Goal: Task Accomplishment & Management: Use online tool/utility

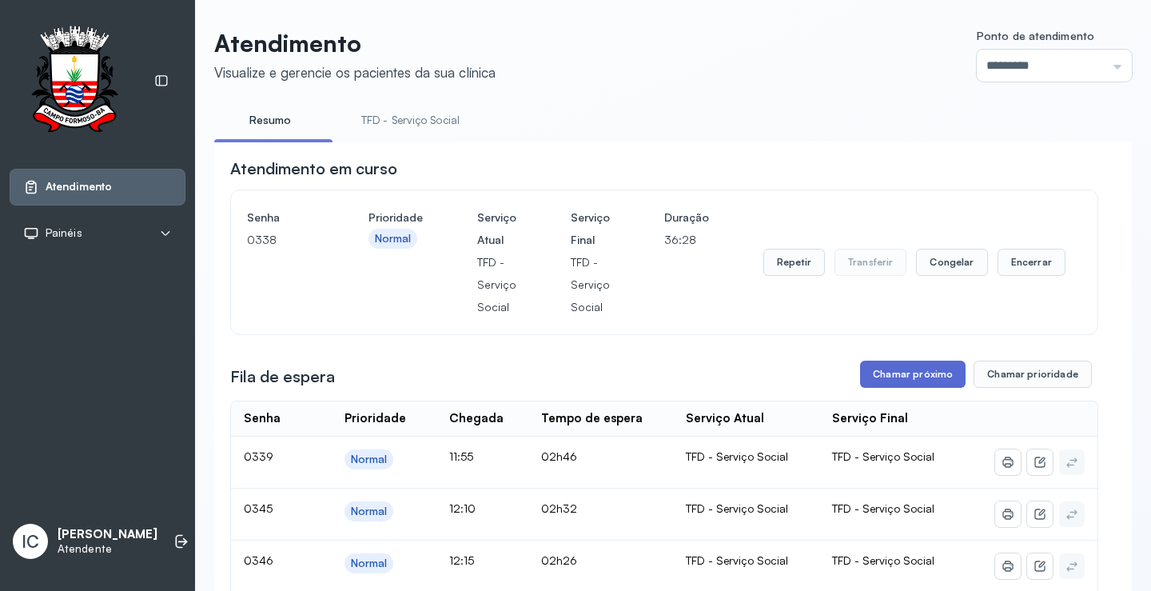
click at [898, 381] on button "Chamar próximo" at bounding box center [912, 373] width 105 height 27
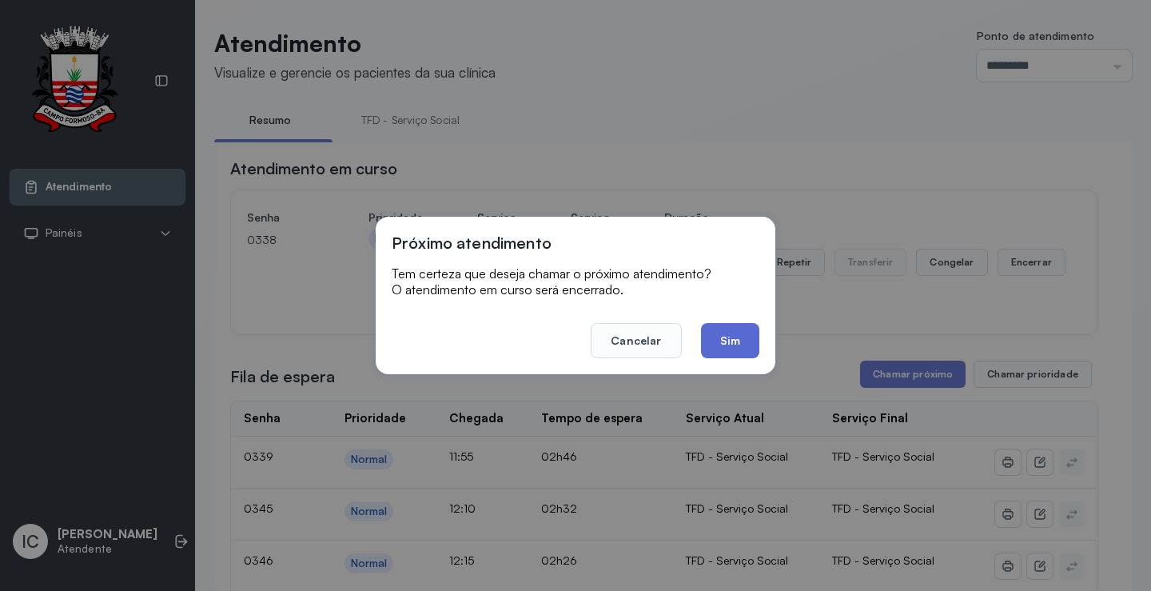
click at [729, 344] on button "Sim" at bounding box center [730, 340] width 58 height 35
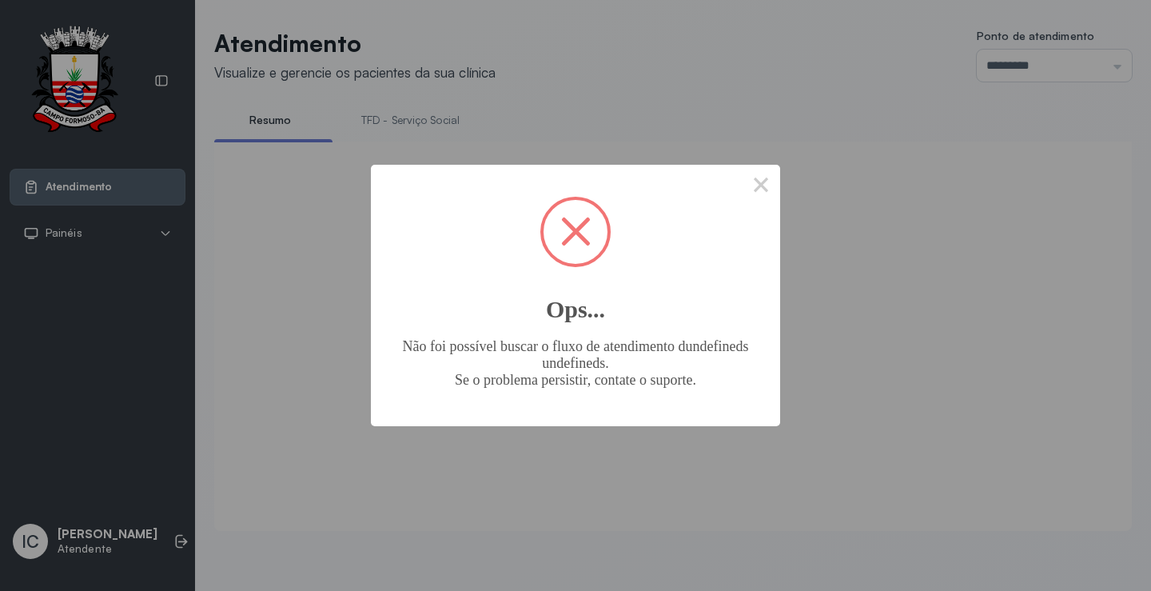
scroll to position [1, 0]
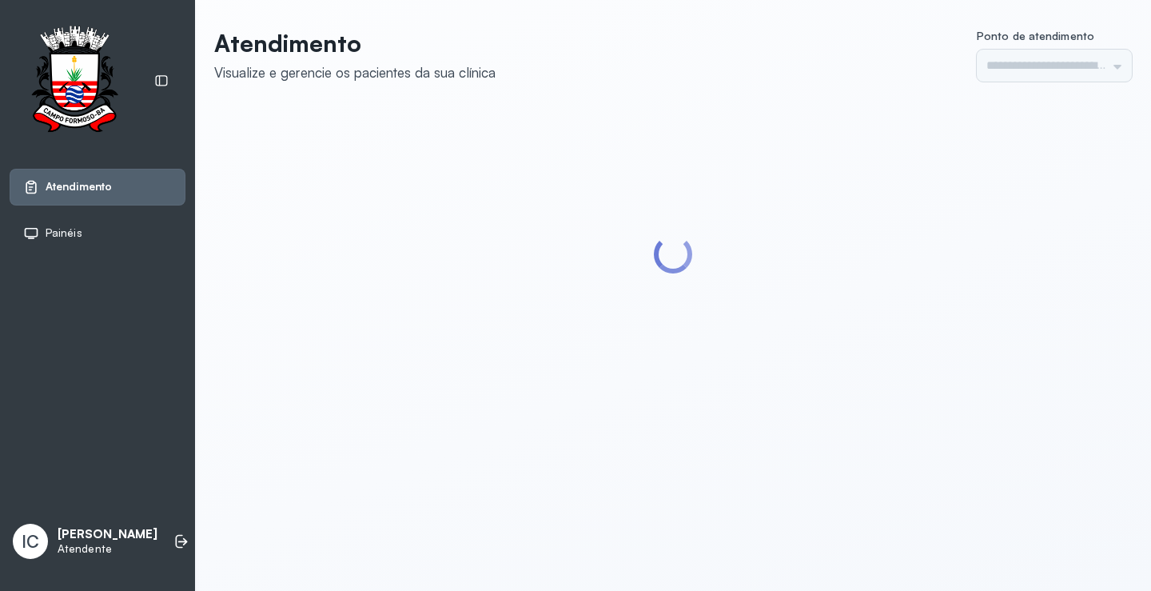
type input "*********"
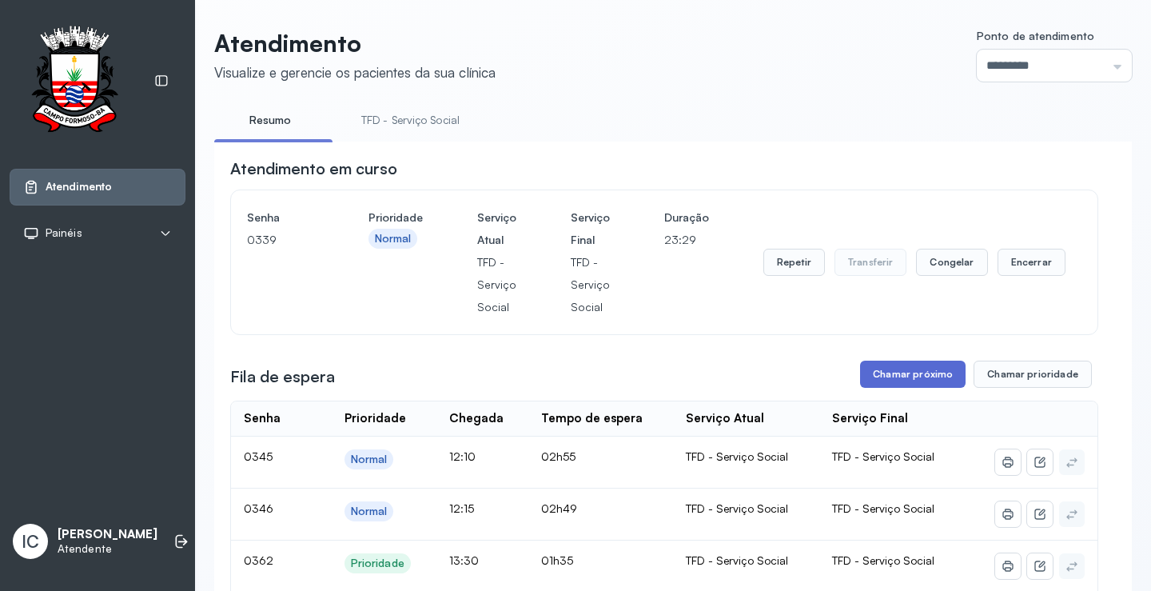
click at [927, 383] on button "Chamar próximo" at bounding box center [912, 373] width 105 height 27
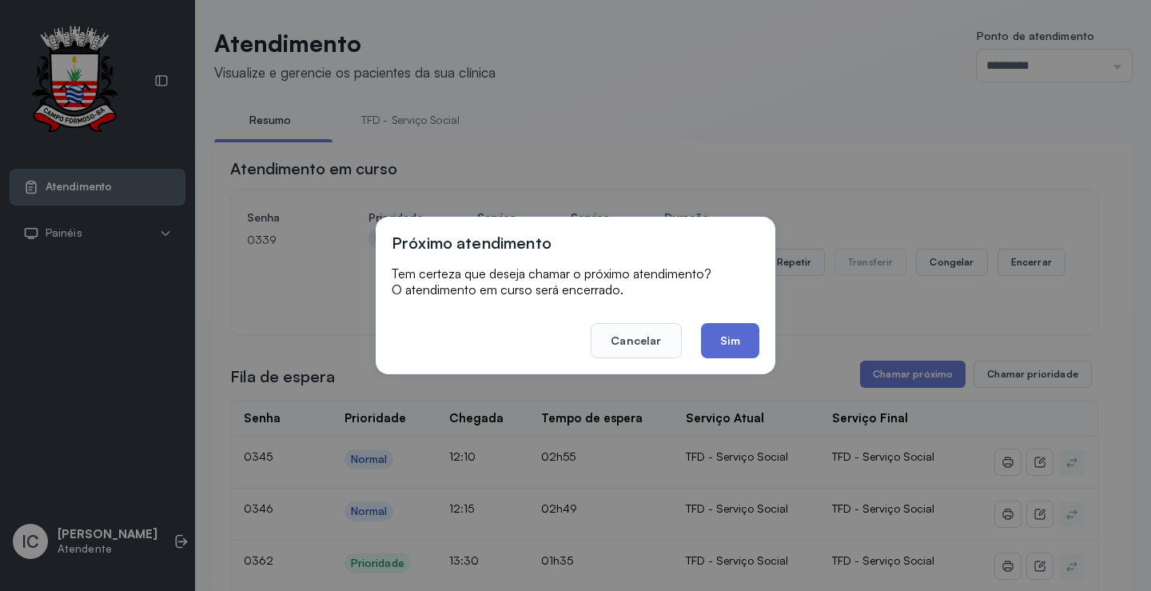
click at [719, 341] on button "Sim" at bounding box center [730, 340] width 58 height 35
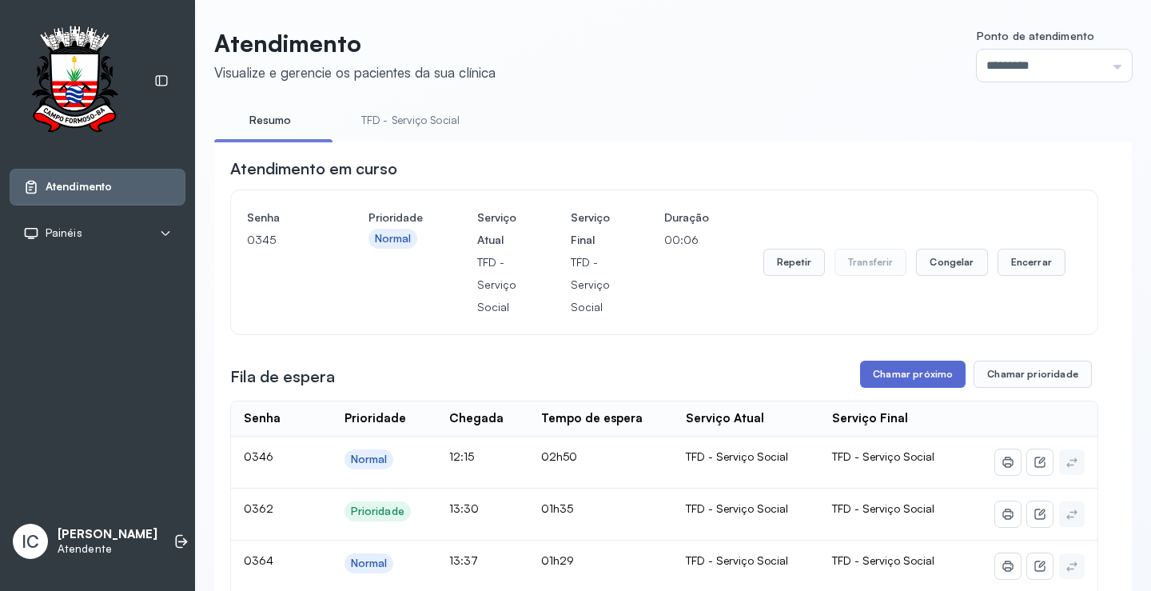
click at [911, 376] on button "Chamar próximo" at bounding box center [912, 373] width 105 height 27
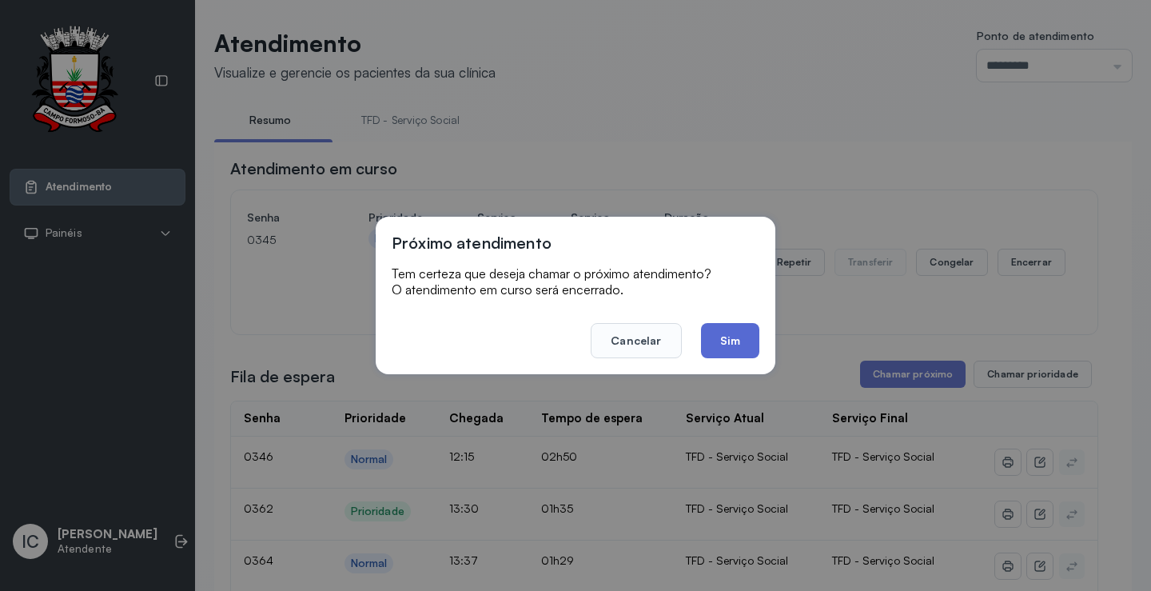
click at [738, 346] on button "Sim" at bounding box center [730, 340] width 58 height 35
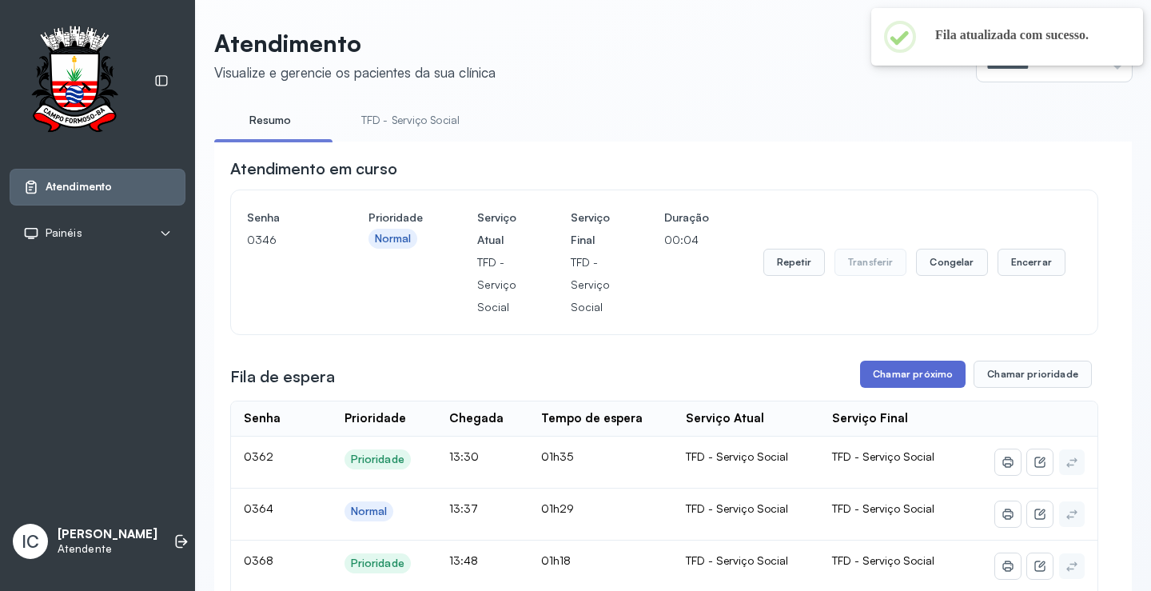
click at [921, 382] on button "Chamar próximo" at bounding box center [912, 373] width 105 height 27
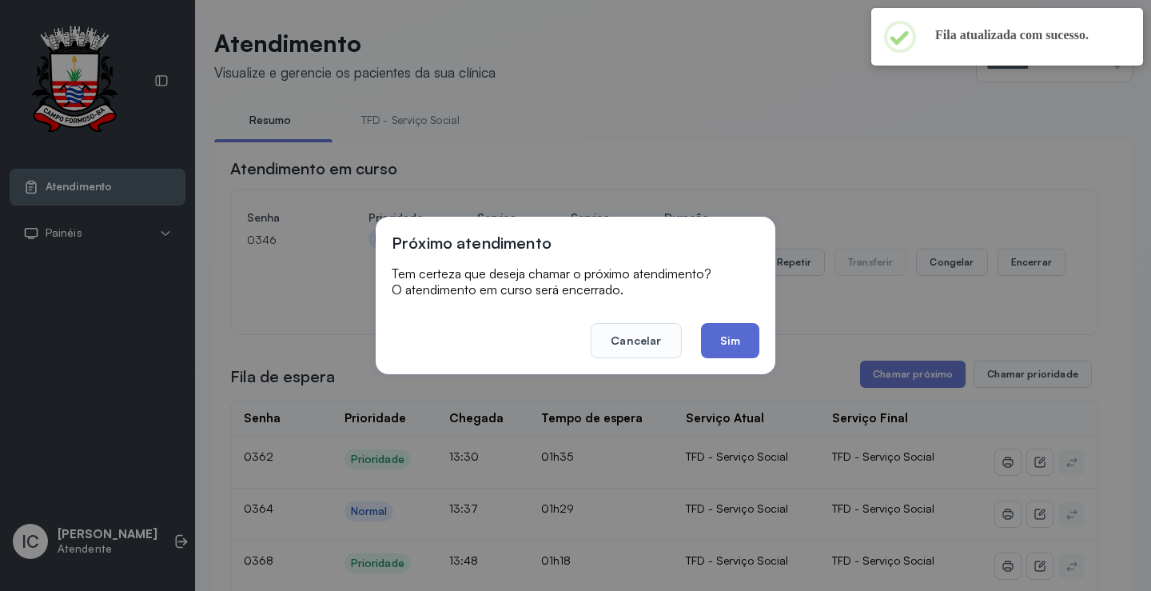
click at [742, 343] on button "Sim" at bounding box center [730, 340] width 58 height 35
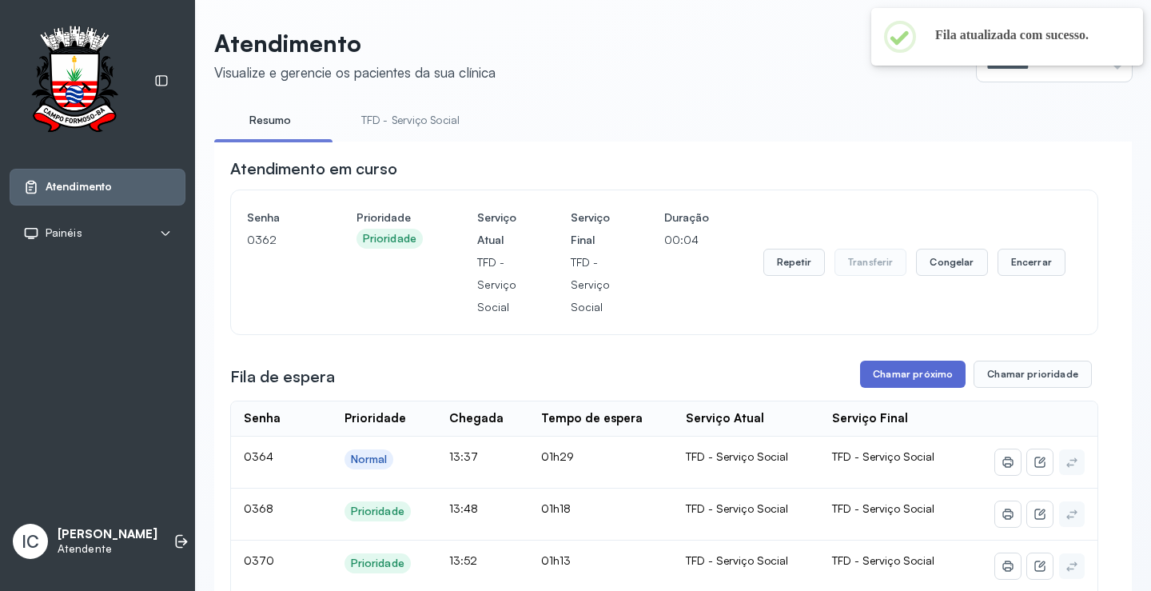
click at [914, 380] on button "Chamar próximo" at bounding box center [912, 373] width 105 height 27
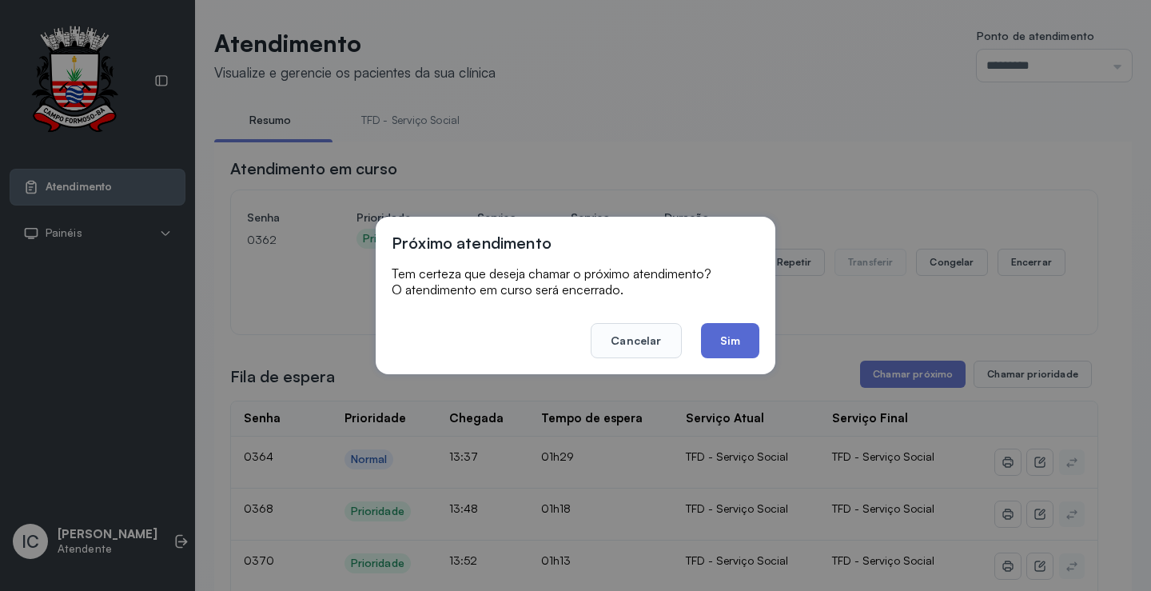
click at [731, 340] on button "Sim" at bounding box center [730, 340] width 58 height 35
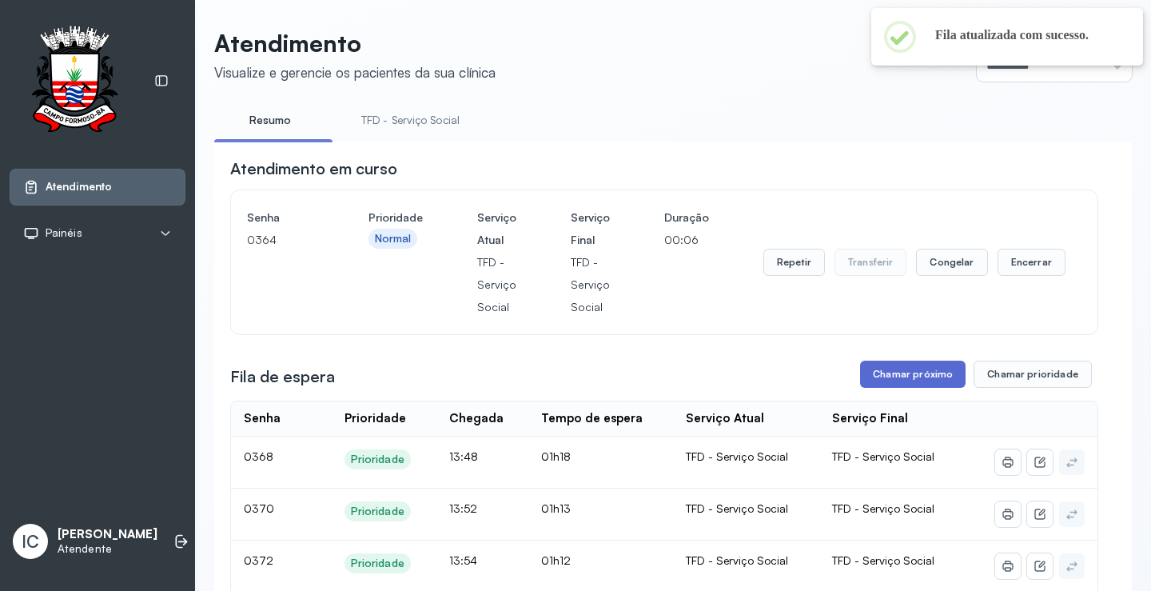
click at [923, 383] on button "Chamar próximo" at bounding box center [912, 373] width 105 height 27
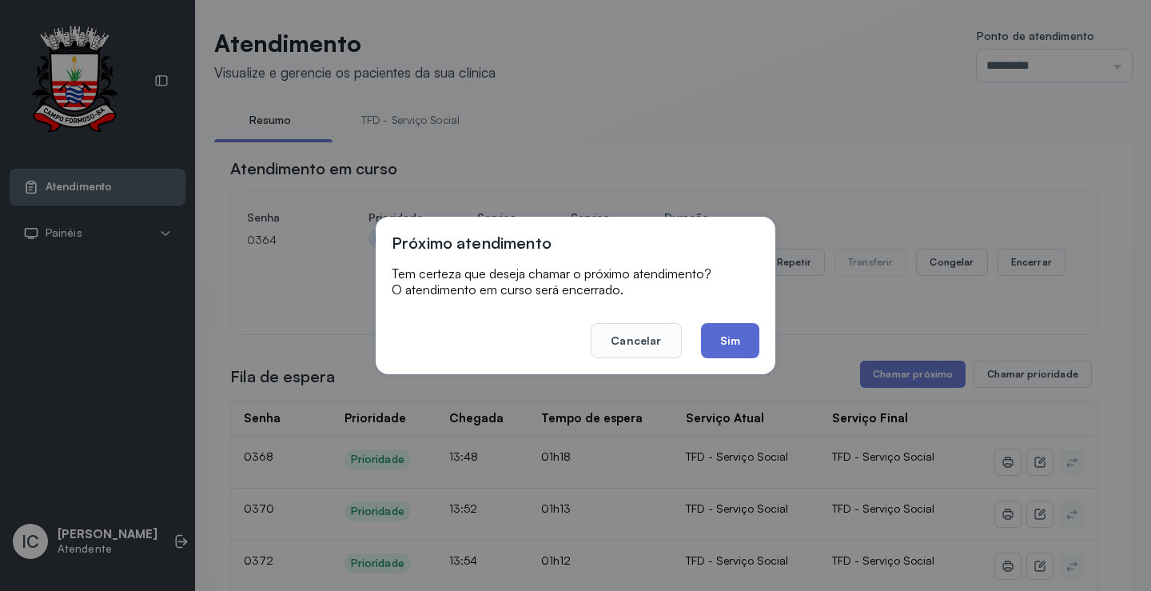
click at [729, 344] on button "Sim" at bounding box center [730, 340] width 58 height 35
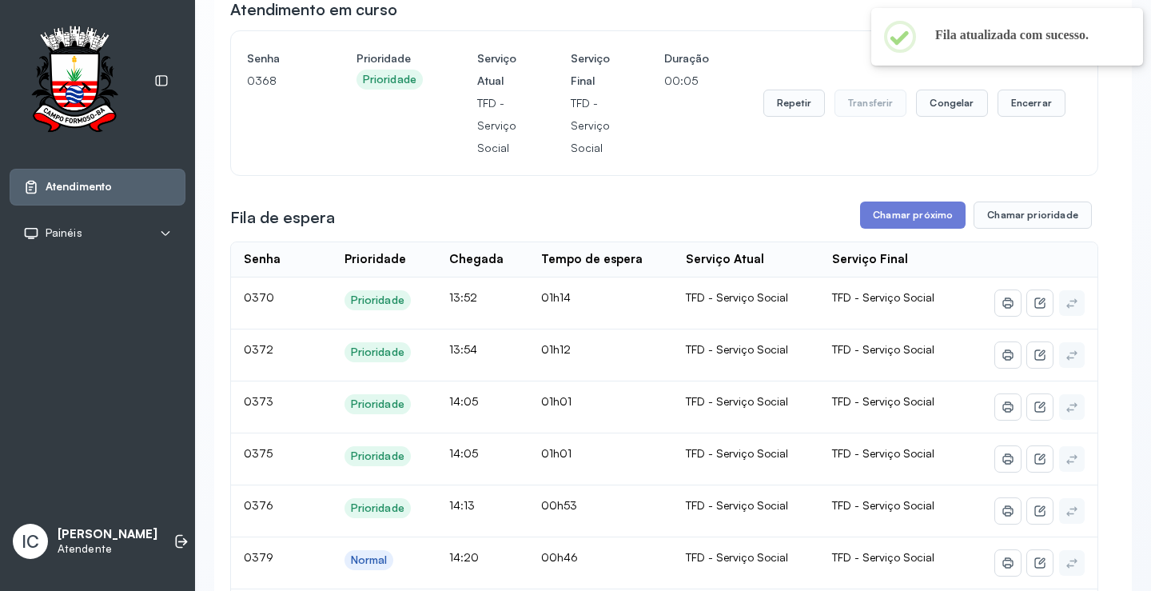
scroll to position [160, 0]
click at [874, 214] on button "Chamar próximo" at bounding box center [912, 214] width 105 height 27
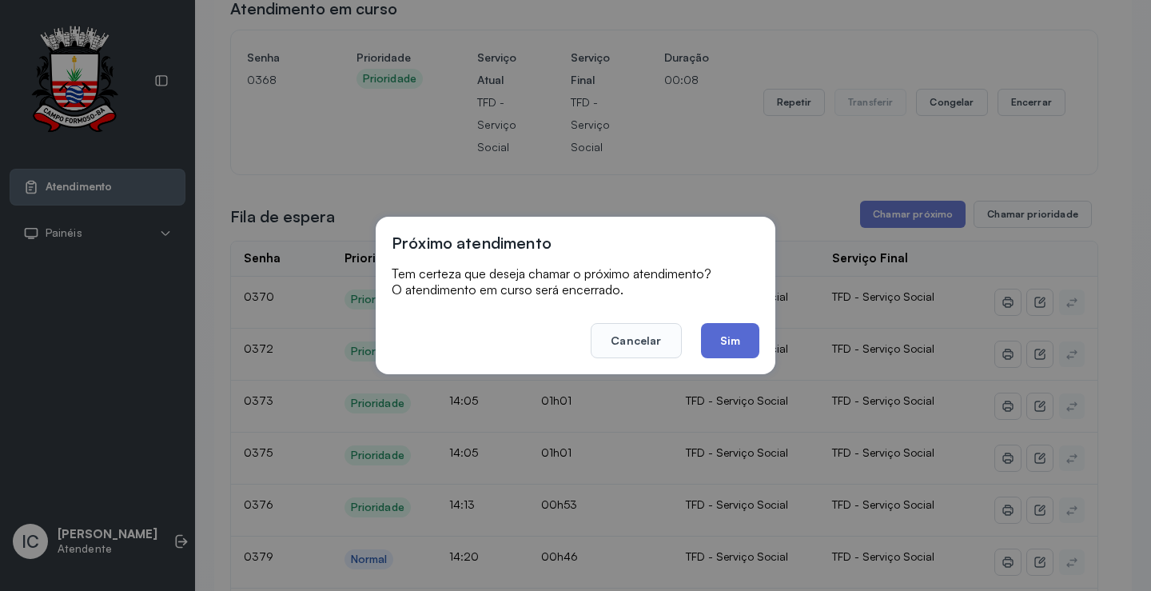
click at [742, 347] on button "Sim" at bounding box center [730, 340] width 58 height 35
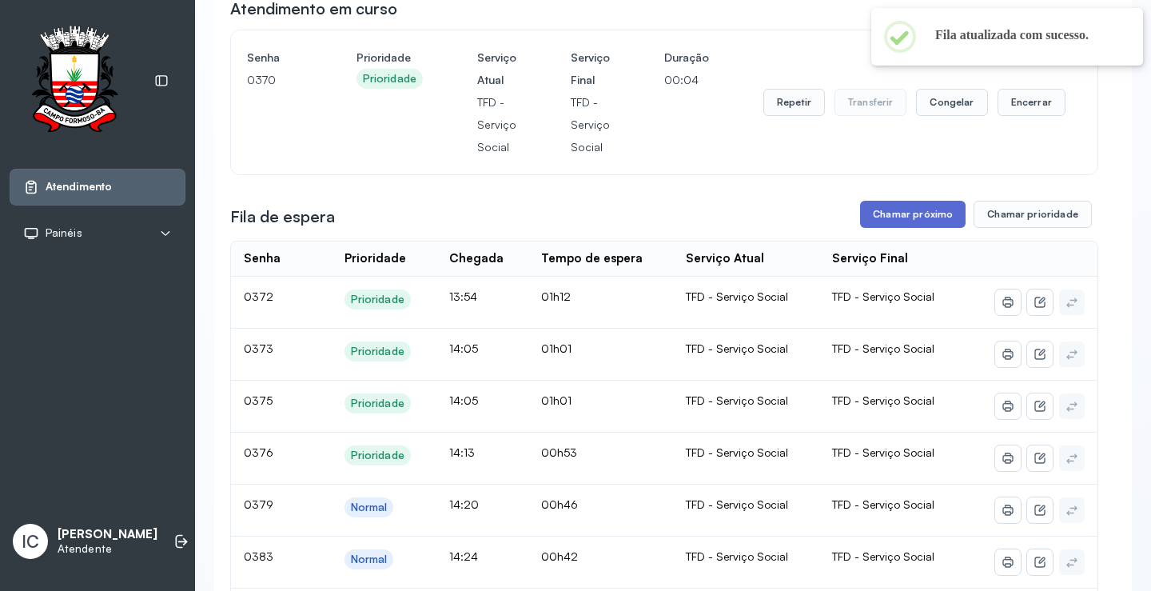
click at [894, 216] on button "Chamar próximo" at bounding box center [912, 214] width 105 height 27
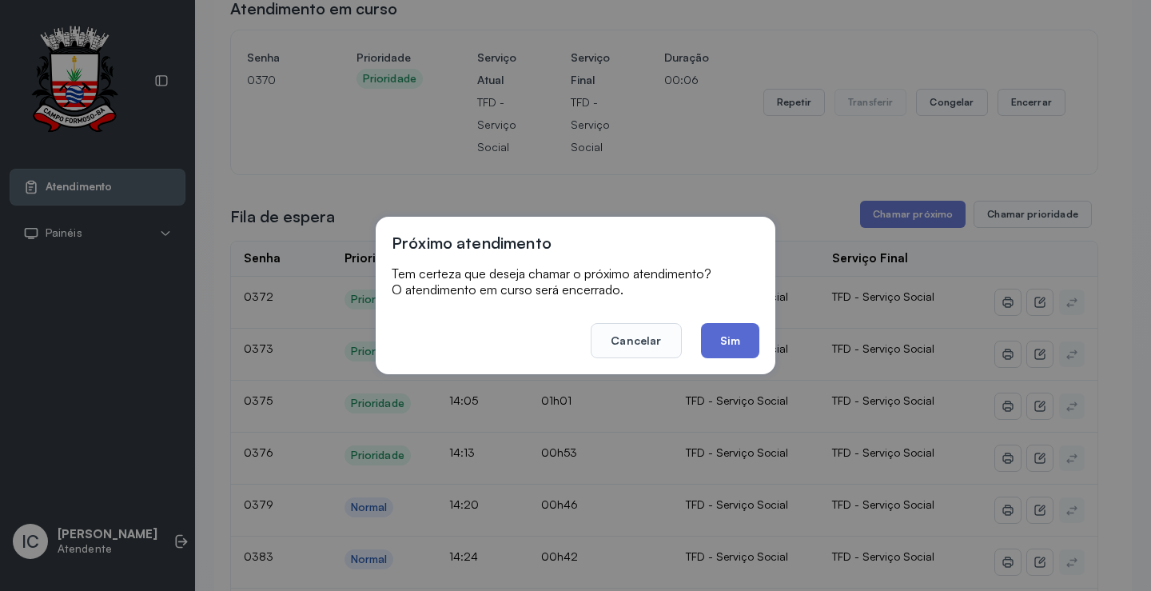
click at [743, 340] on button "Sim" at bounding box center [730, 340] width 58 height 35
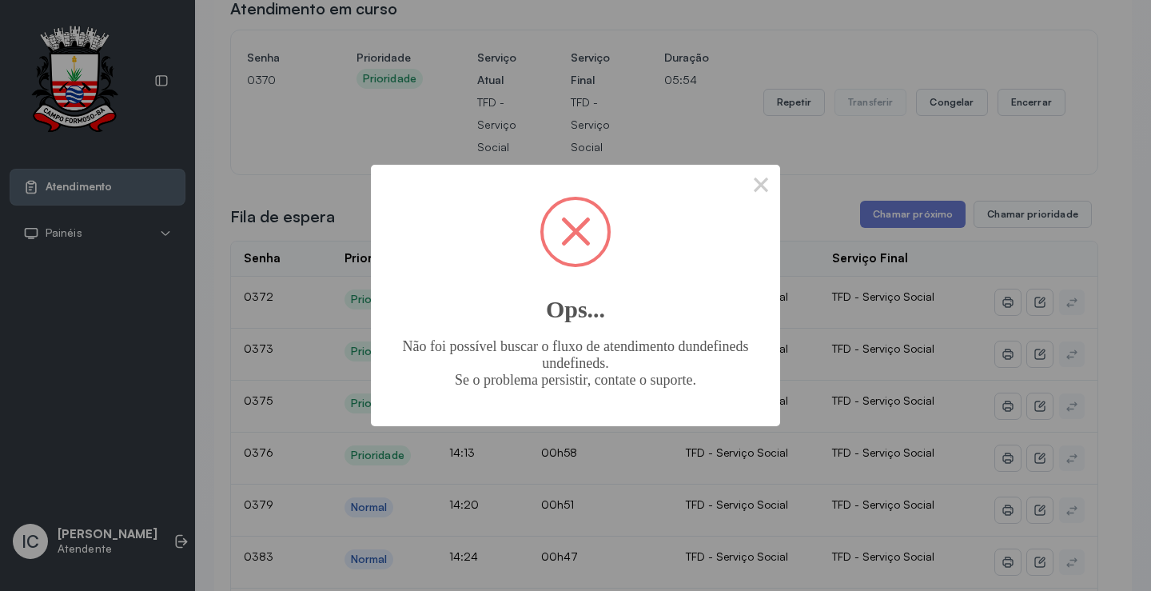
click at [579, 229] on span at bounding box center [576, 232] width 30 height 30
click at [756, 191] on button "×" at bounding box center [761, 184] width 38 height 38
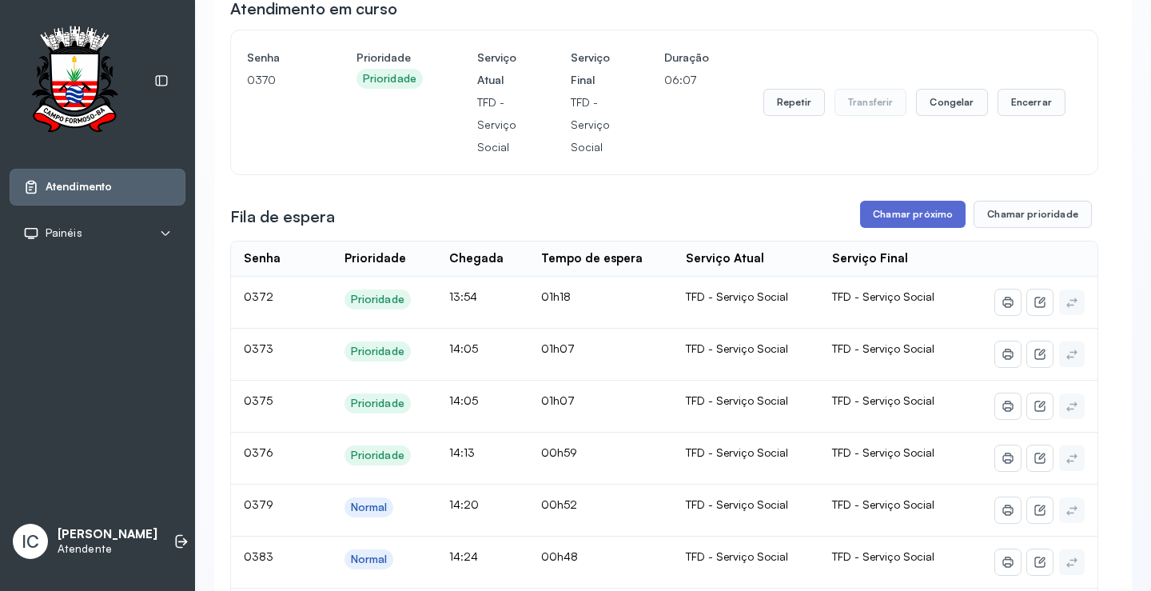
click at [914, 215] on button "Chamar próximo" at bounding box center [912, 214] width 105 height 27
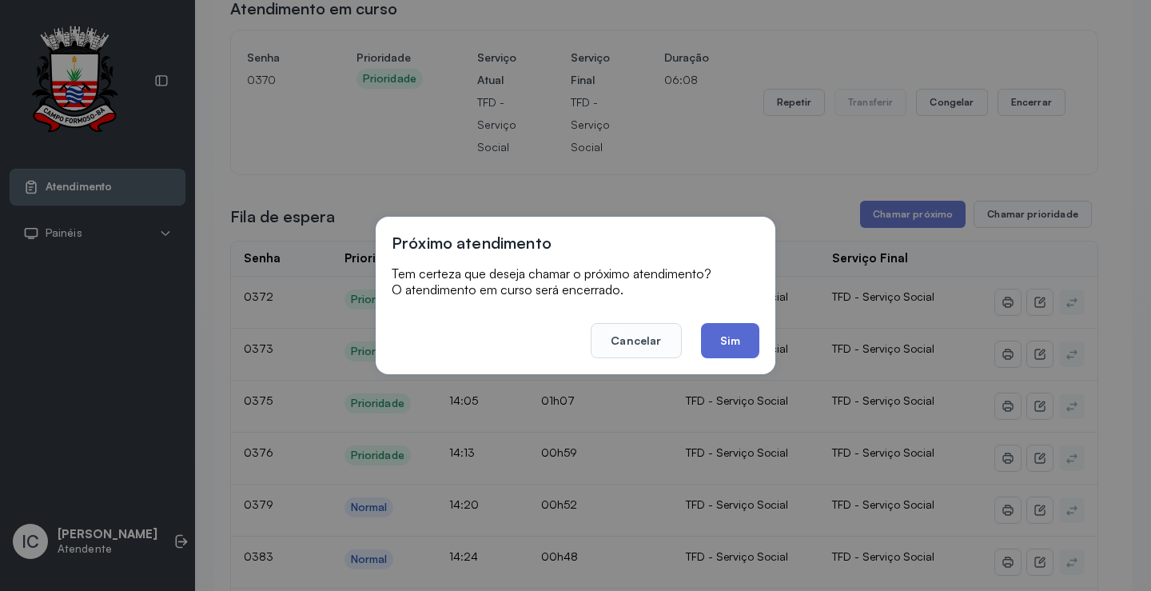
click at [746, 344] on button "Sim" at bounding box center [730, 340] width 58 height 35
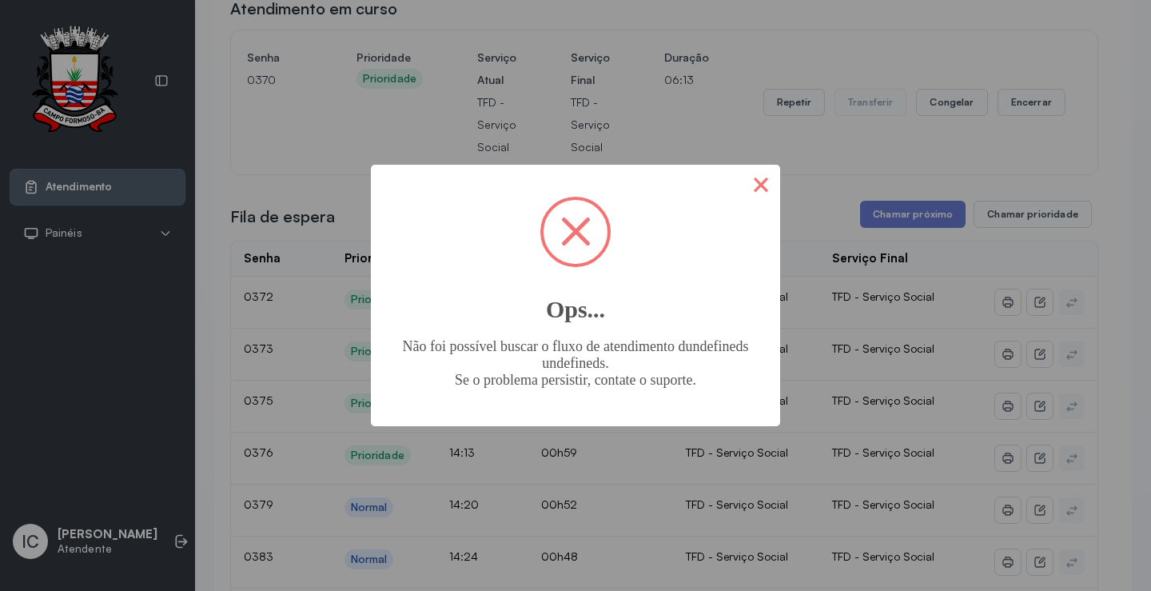
click at [748, 192] on button "×" at bounding box center [761, 184] width 38 height 38
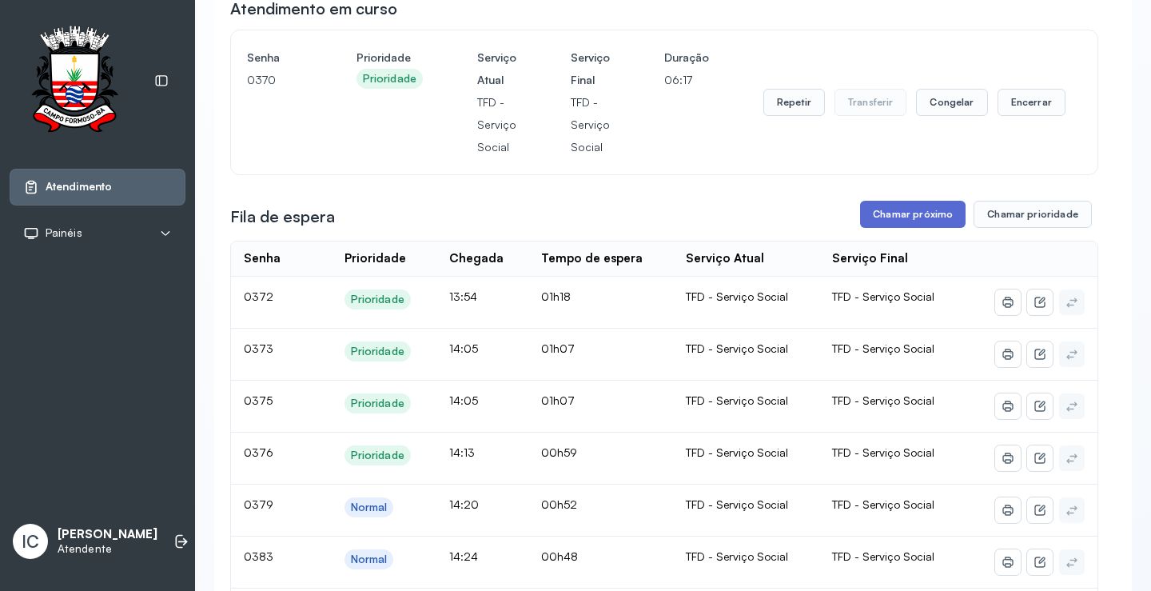
click at [870, 221] on button "Chamar próximo" at bounding box center [912, 214] width 105 height 27
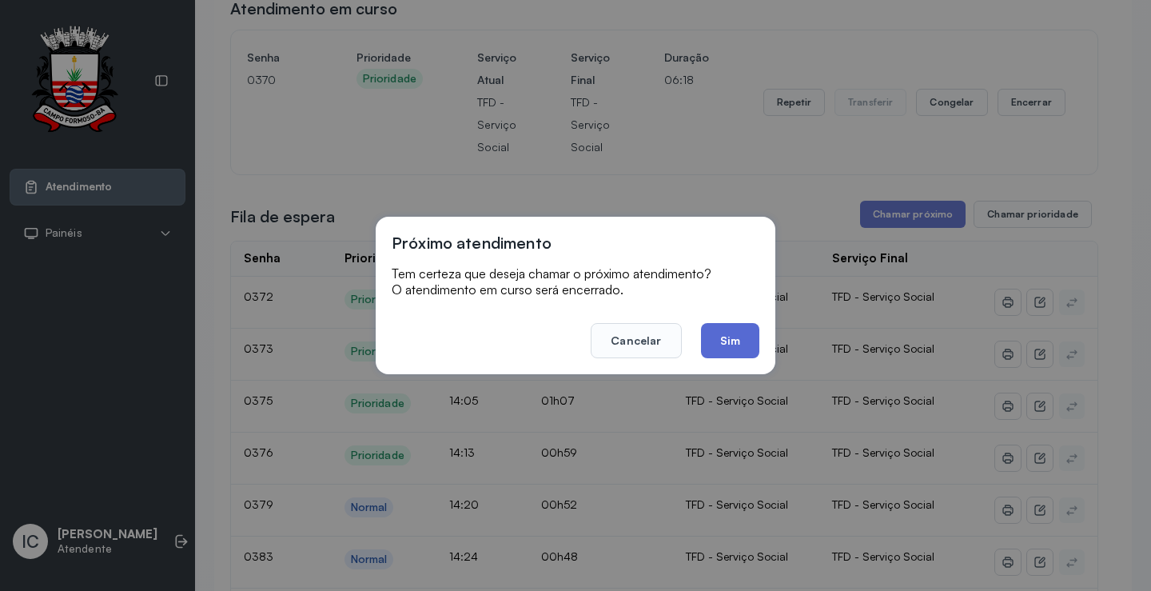
click at [743, 339] on button "Sim" at bounding box center [730, 340] width 58 height 35
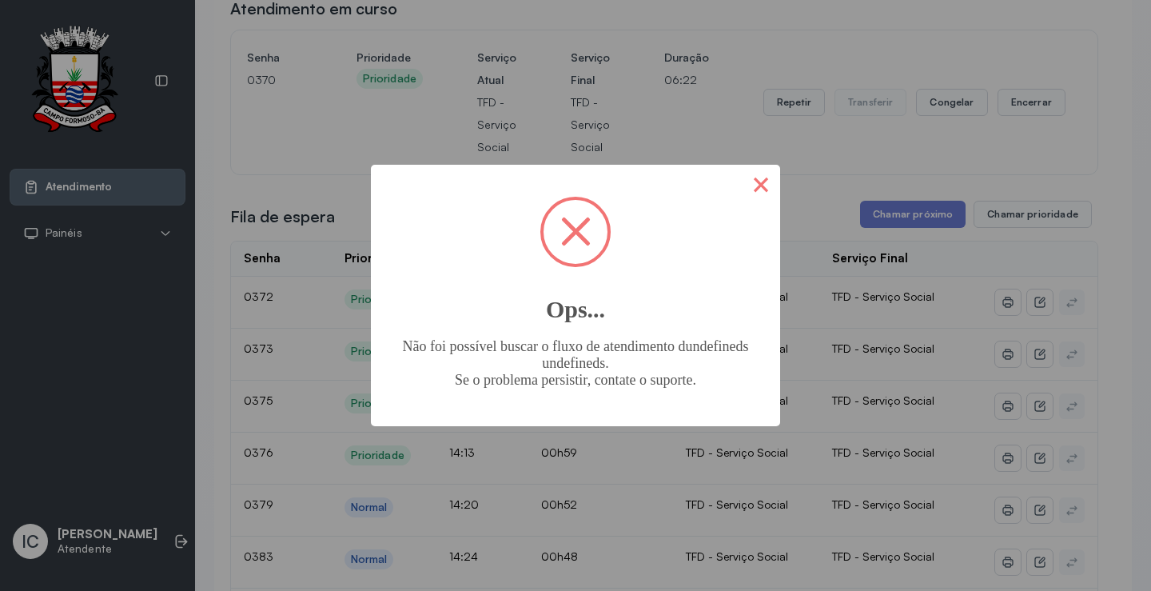
click at [758, 197] on button "×" at bounding box center [761, 184] width 38 height 38
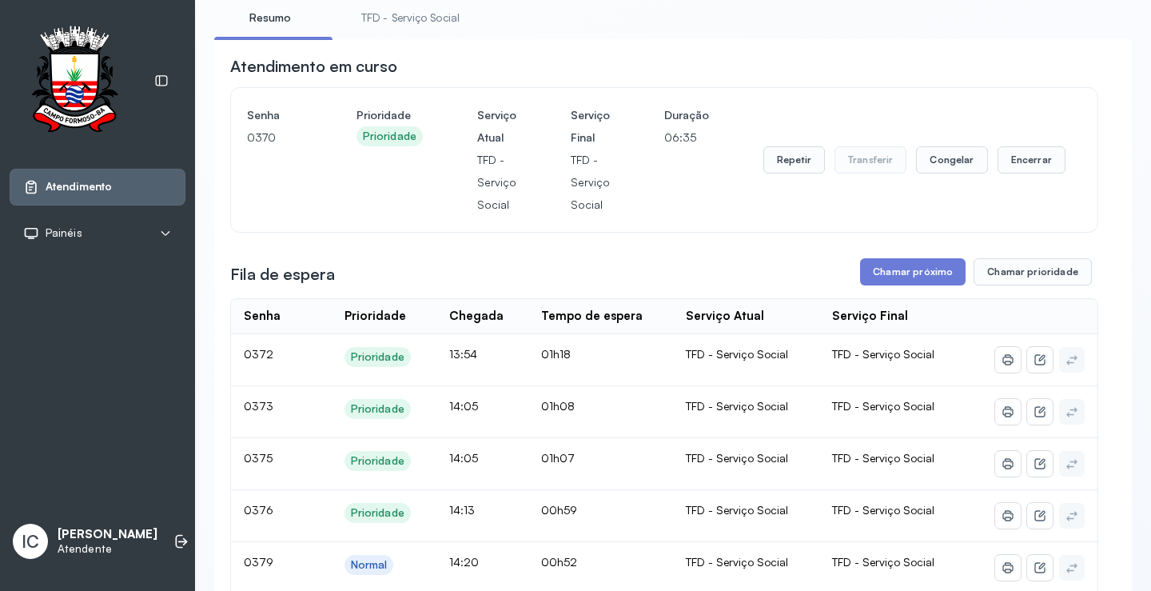
scroll to position [80, 0]
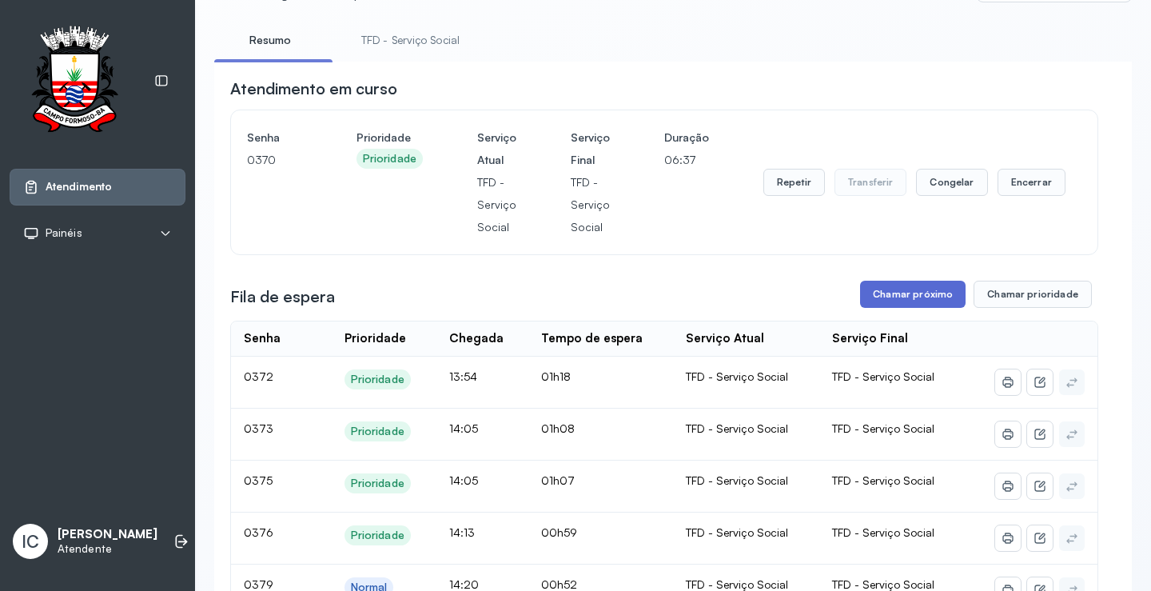
click at [882, 303] on button "Chamar próximo" at bounding box center [912, 294] width 105 height 27
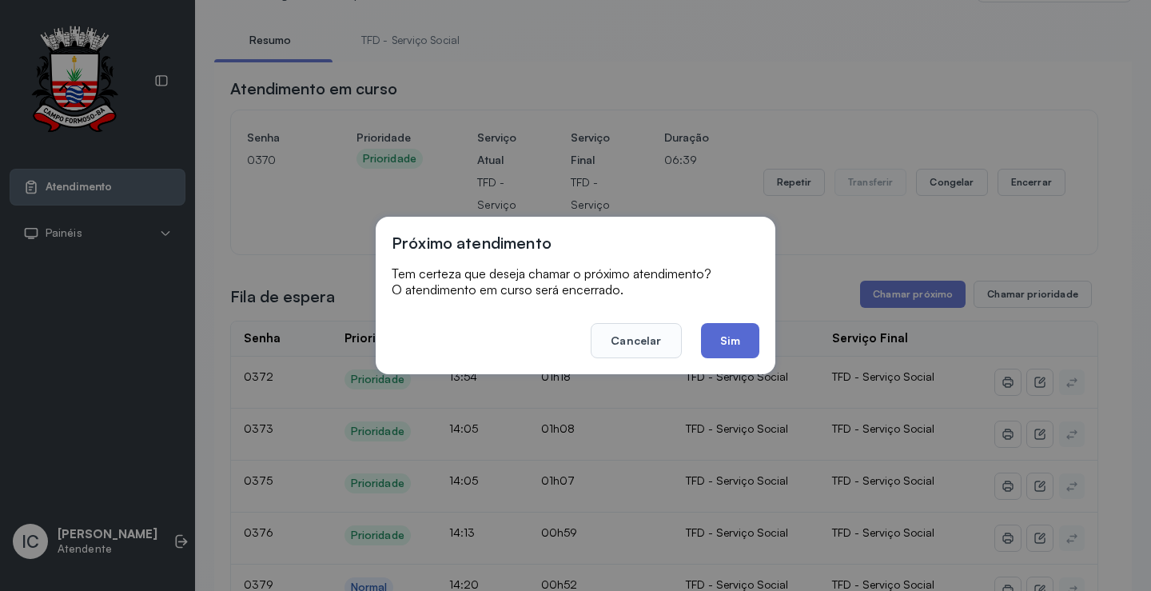
click at [722, 342] on button "Sim" at bounding box center [730, 340] width 58 height 35
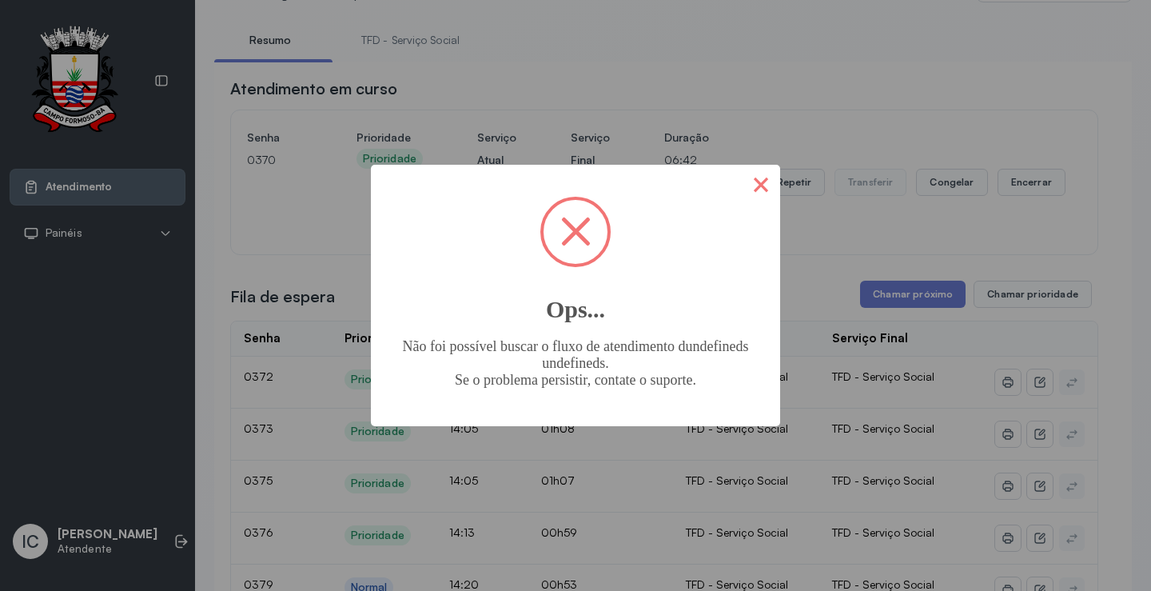
click at [773, 177] on button "×" at bounding box center [761, 184] width 38 height 38
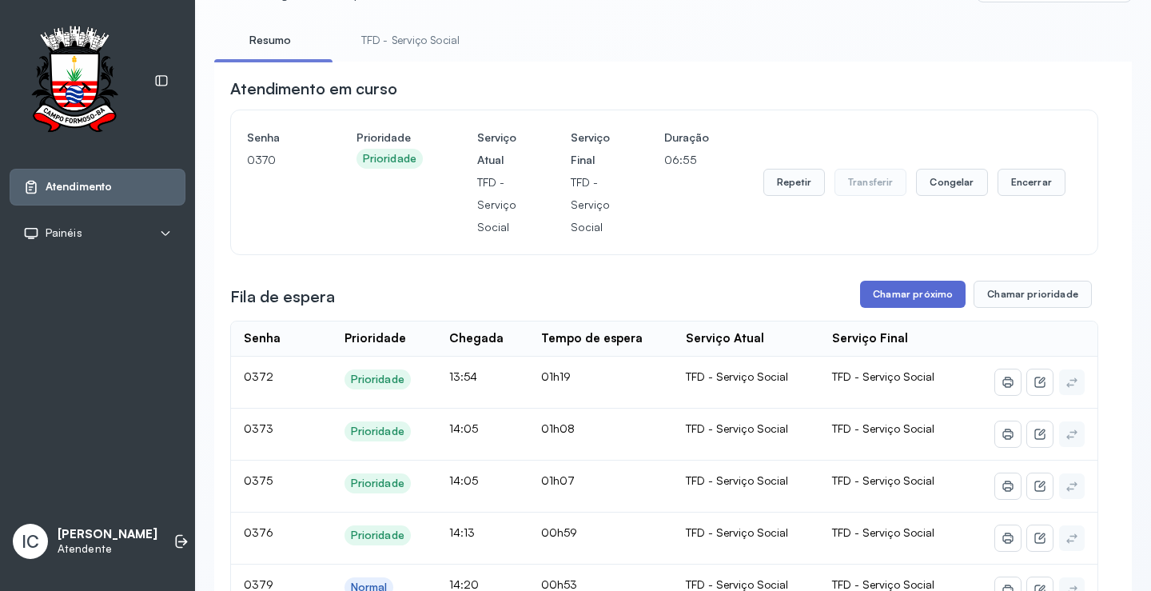
click at [904, 298] on button "Chamar próximo" at bounding box center [912, 294] width 105 height 27
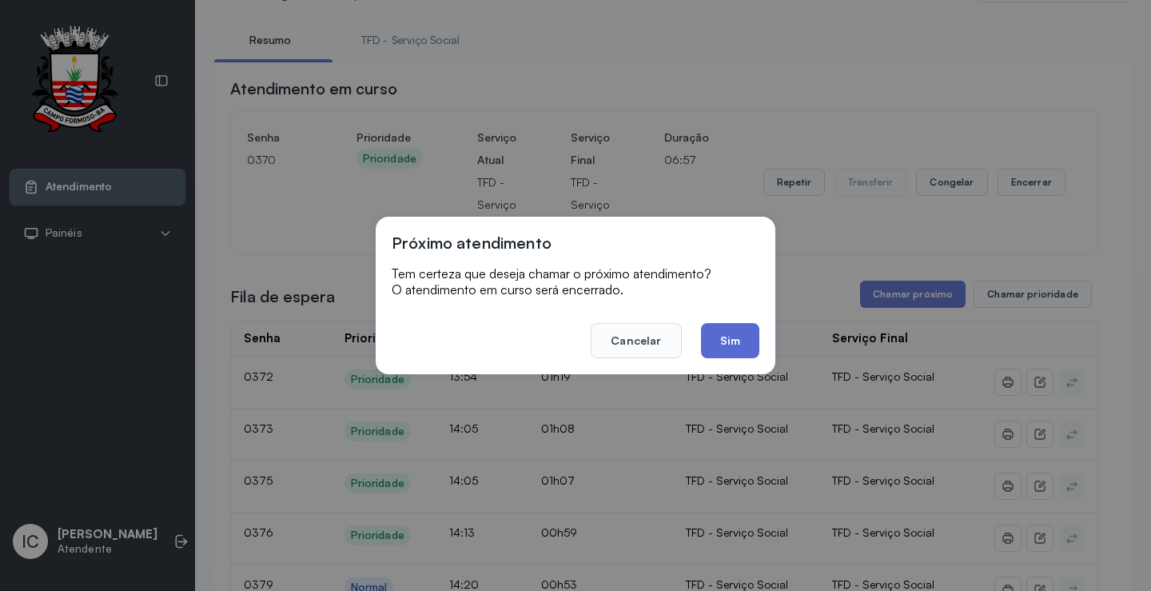
click at [725, 346] on button "Sim" at bounding box center [730, 340] width 58 height 35
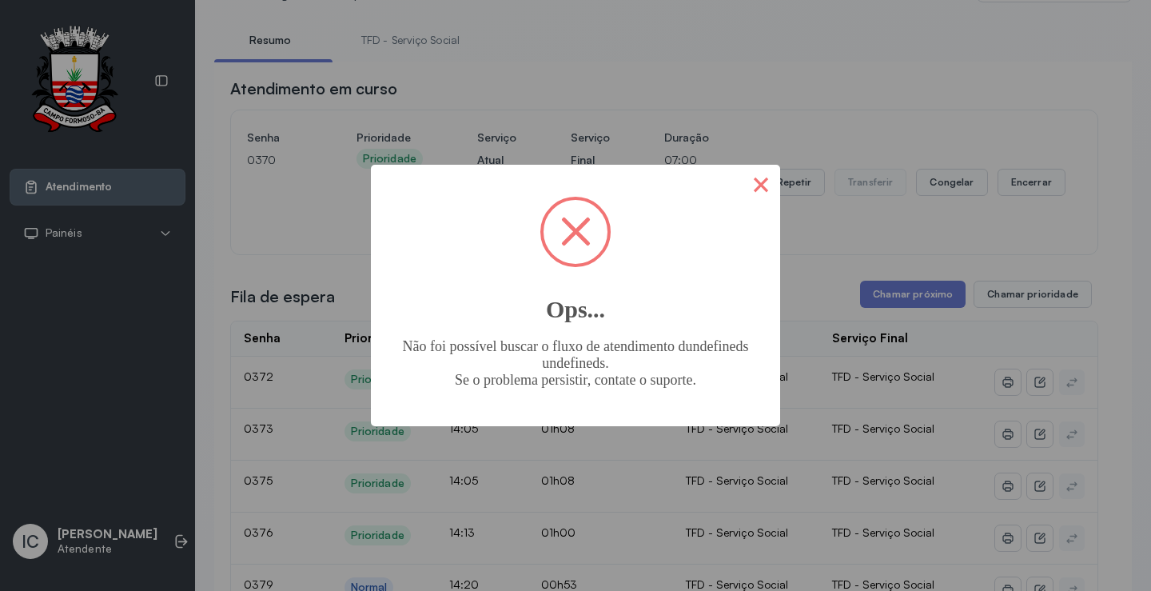
click at [762, 182] on button "×" at bounding box center [761, 184] width 38 height 38
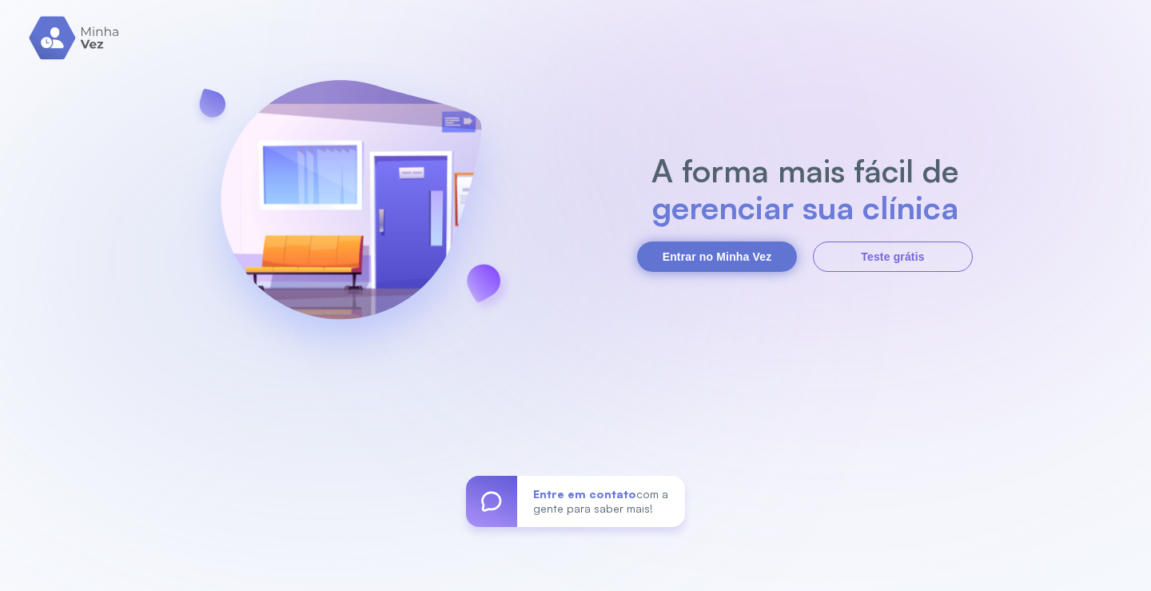
click at [670, 263] on button "Entrar no Minha Vez" at bounding box center [717, 256] width 160 height 30
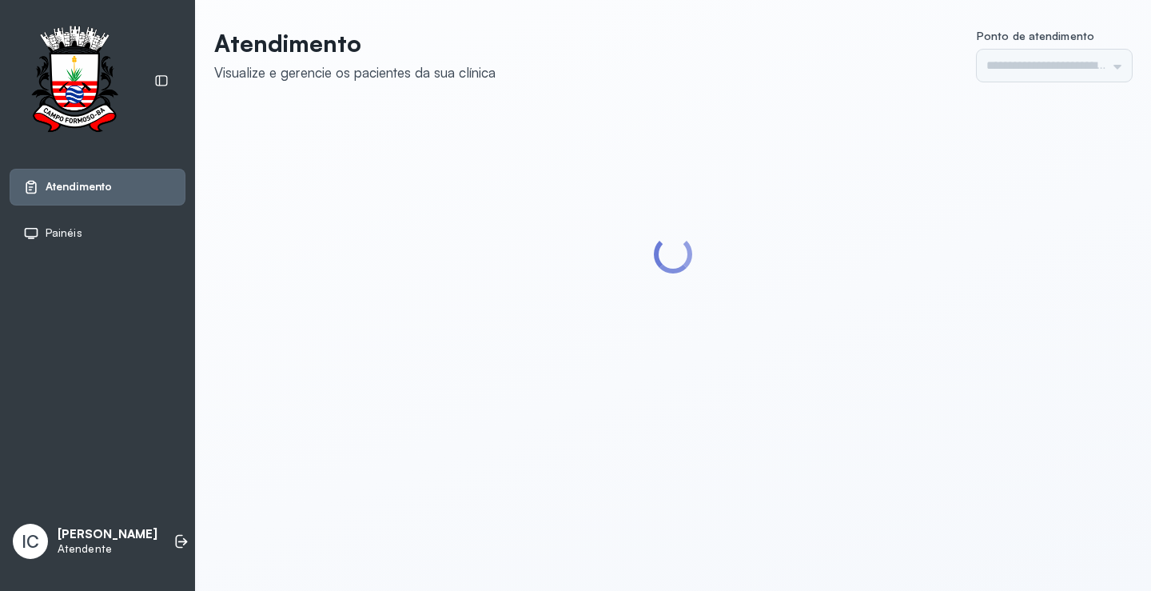
type input "*********"
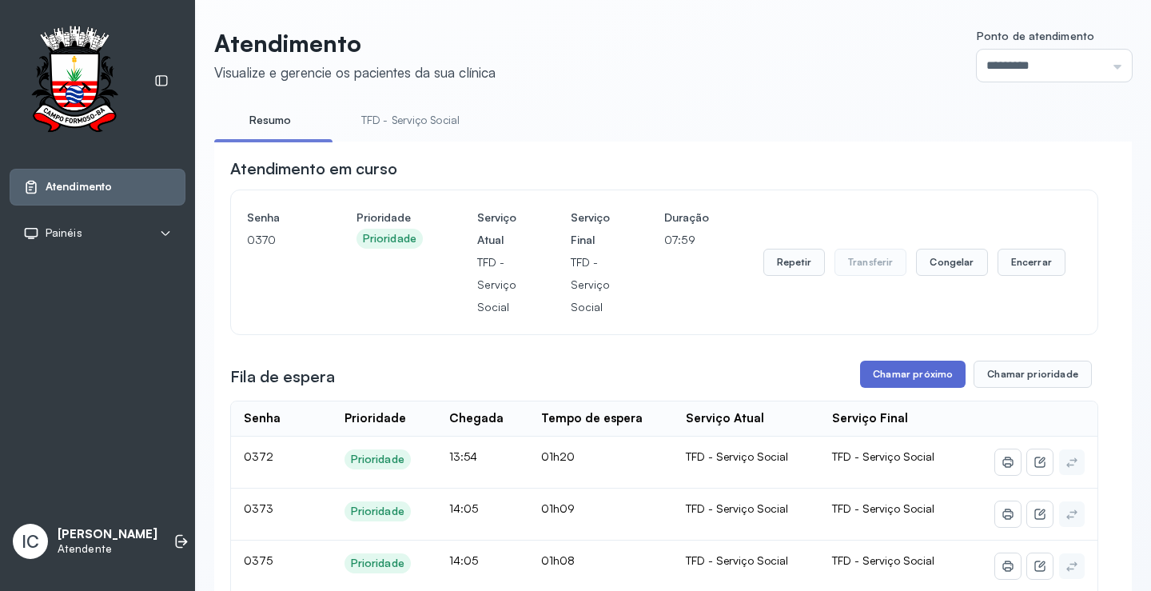
click at [934, 386] on button "Chamar próximo" at bounding box center [912, 373] width 105 height 27
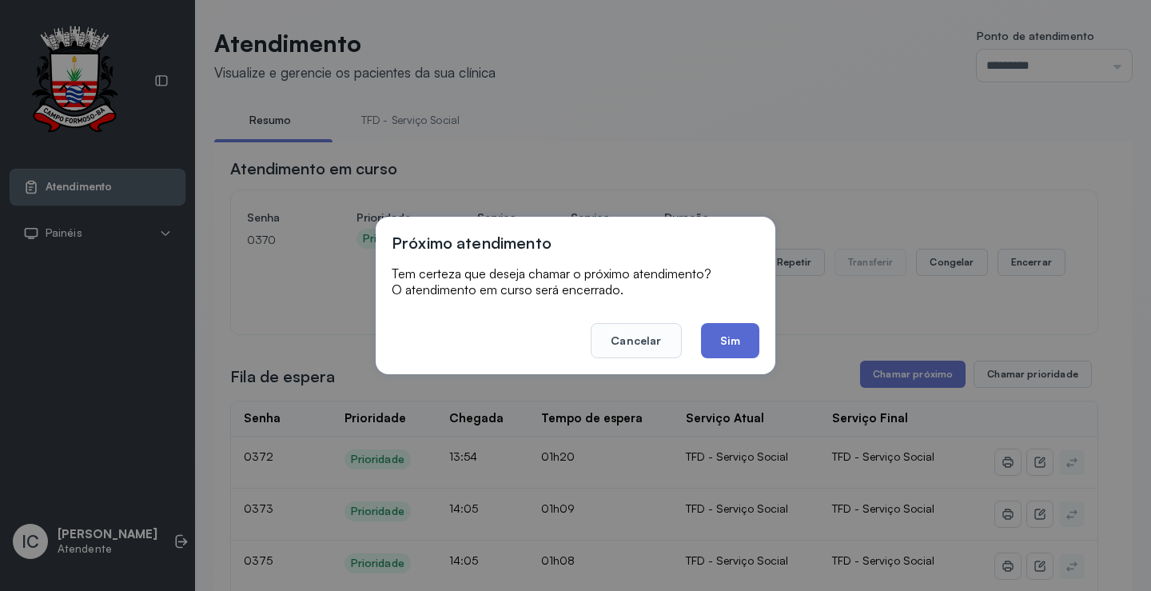
click at [734, 345] on button "Sim" at bounding box center [730, 340] width 58 height 35
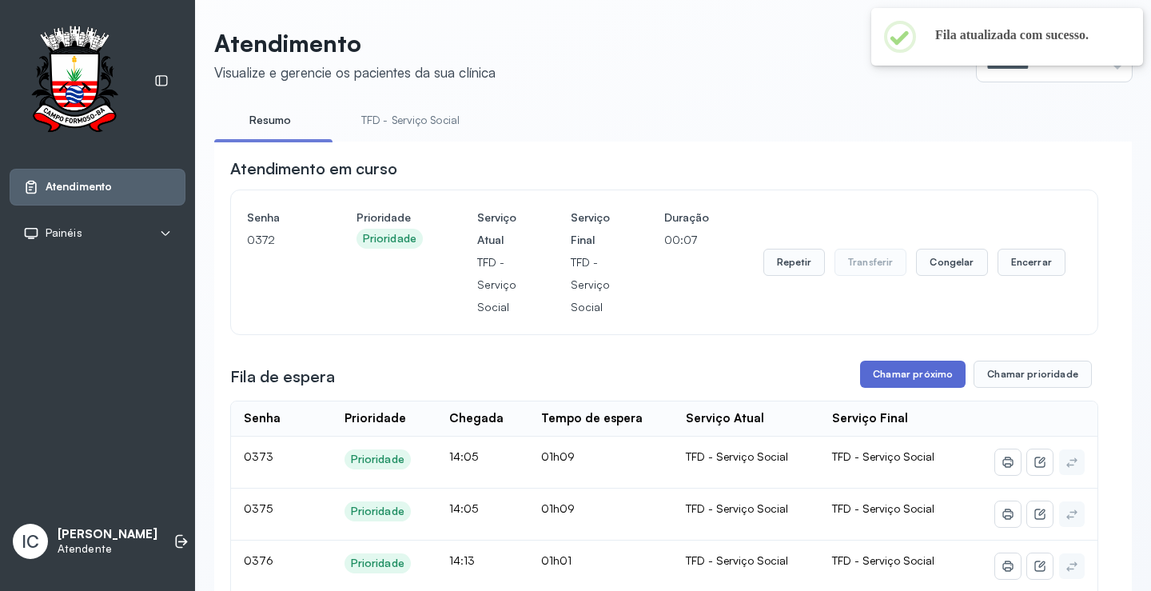
click at [889, 383] on button "Chamar próximo" at bounding box center [912, 373] width 105 height 27
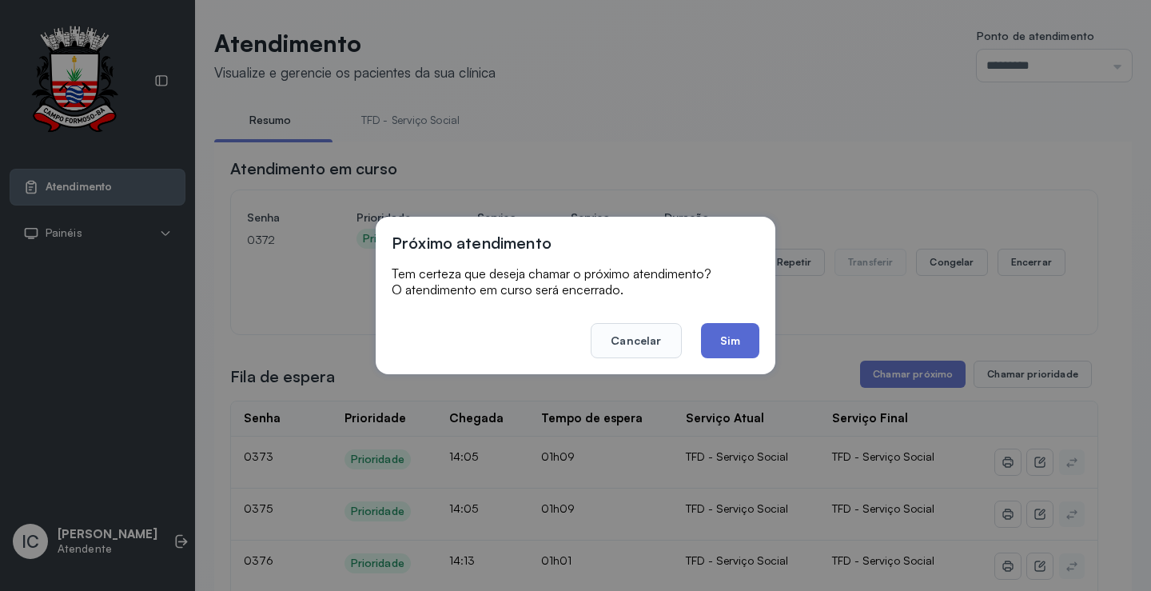
click at [737, 344] on button "Sim" at bounding box center [730, 340] width 58 height 35
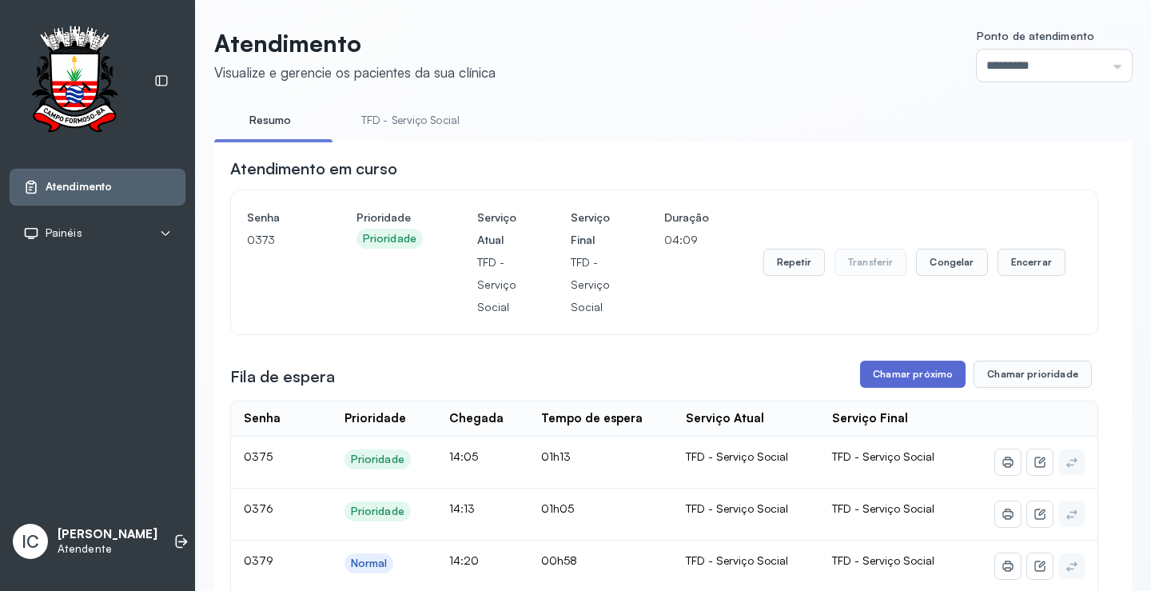
click at [931, 377] on button "Chamar próximo" at bounding box center [912, 373] width 105 height 27
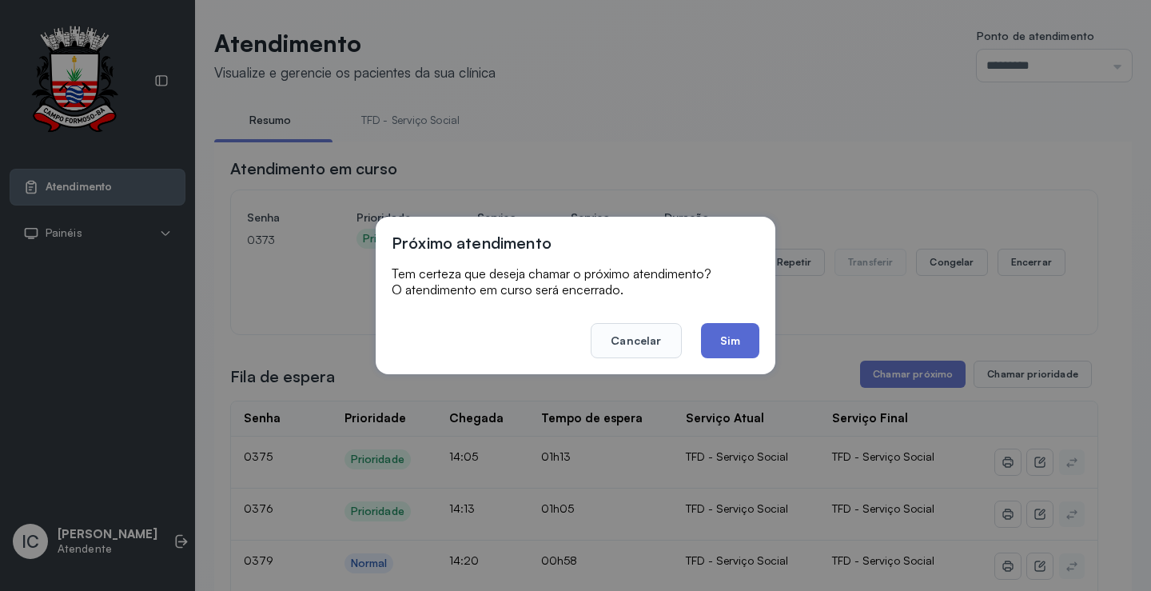
click at [743, 343] on button "Sim" at bounding box center [730, 340] width 58 height 35
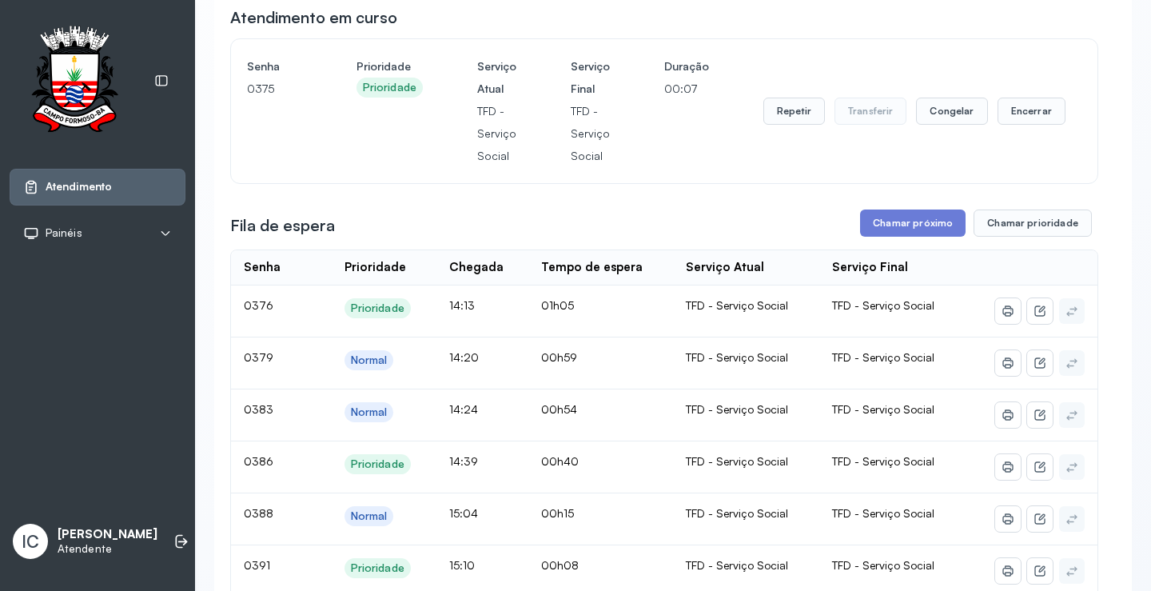
scroll to position [240, 0]
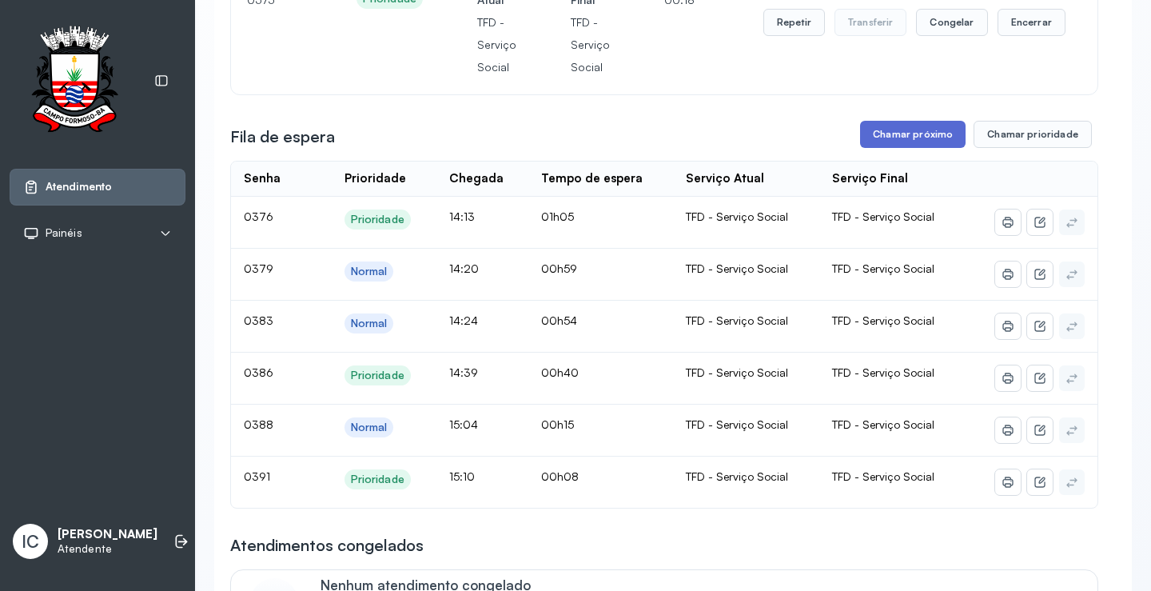
click at [917, 137] on button "Chamar próximo" at bounding box center [912, 134] width 105 height 27
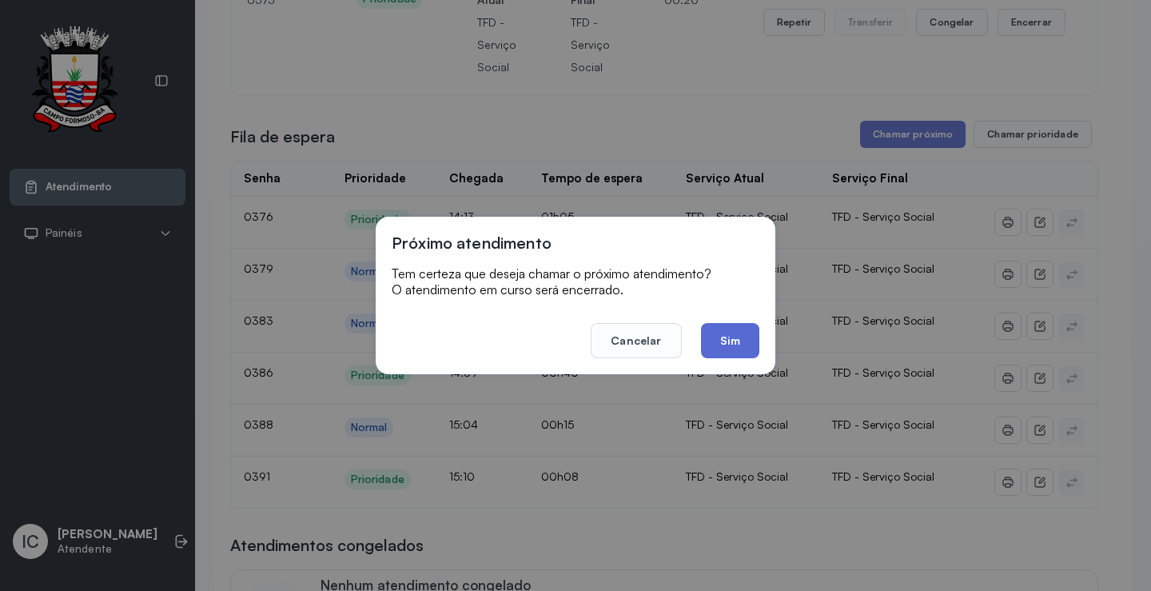
click at [715, 342] on button "Sim" at bounding box center [730, 340] width 58 height 35
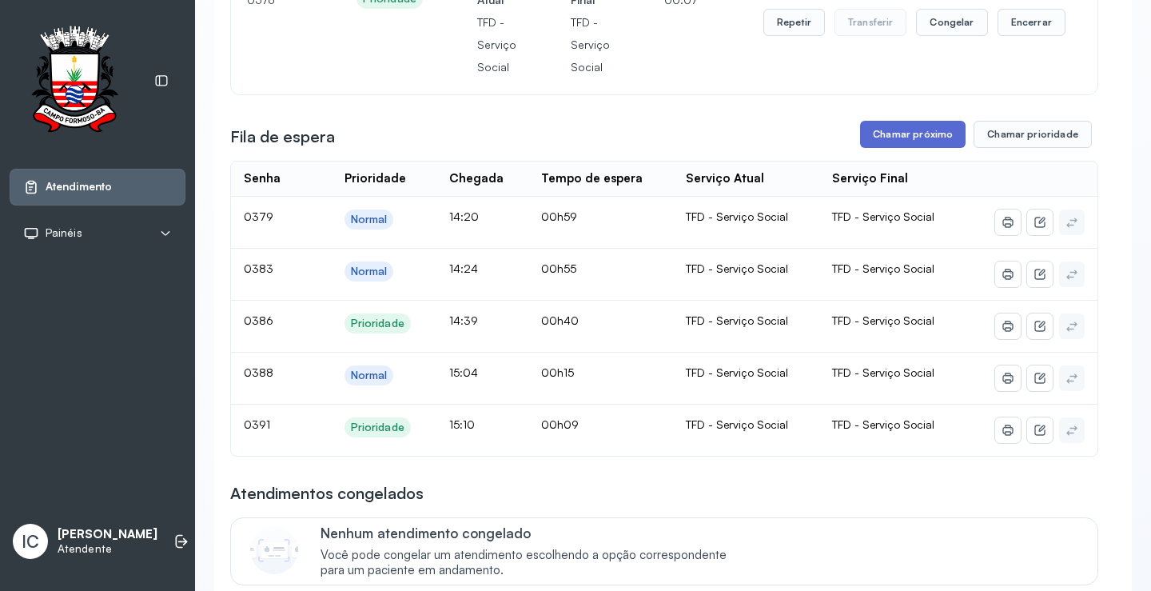
click at [922, 145] on button "Chamar próximo" at bounding box center [912, 134] width 105 height 27
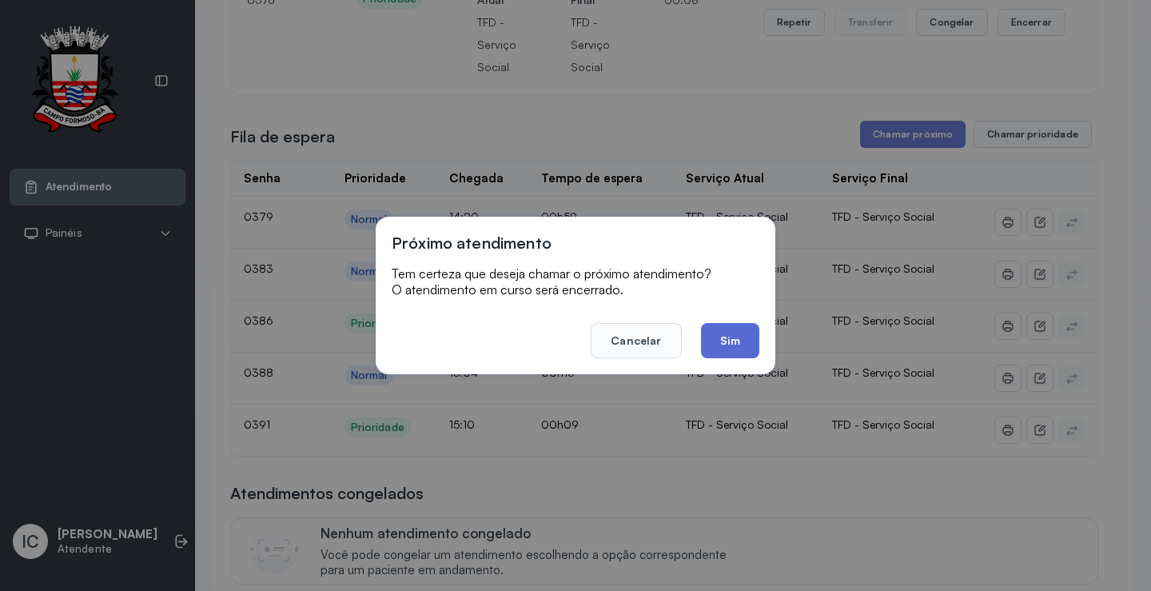
click at [738, 333] on button "Sim" at bounding box center [730, 340] width 58 height 35
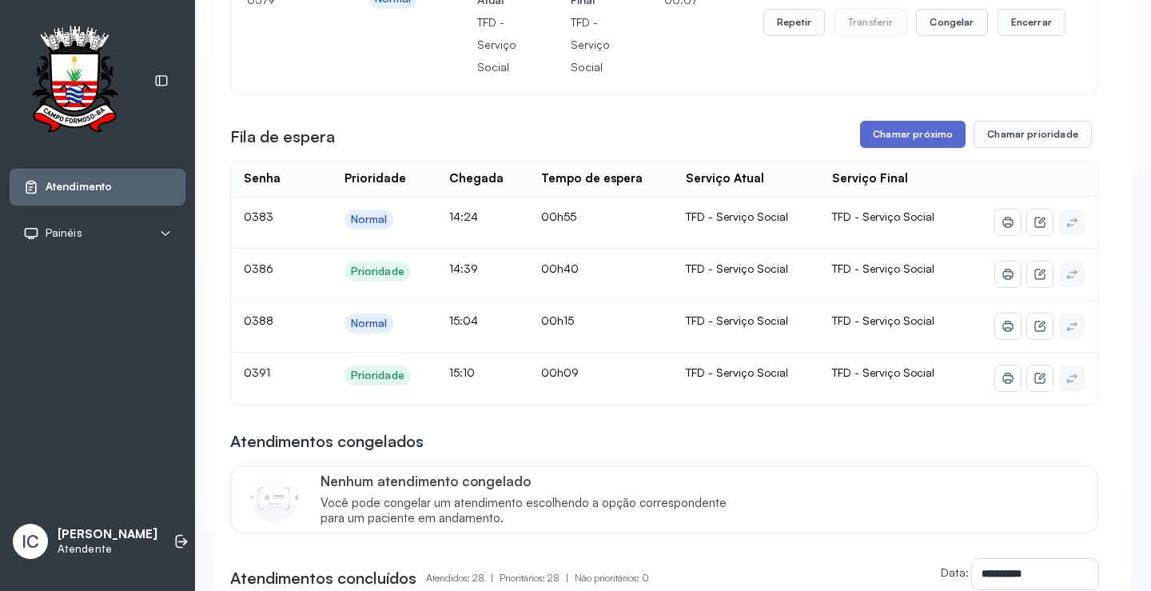
click at [901, 141] on button "Chamar próximo" at bounding box center [912, 134] width 105 height 27
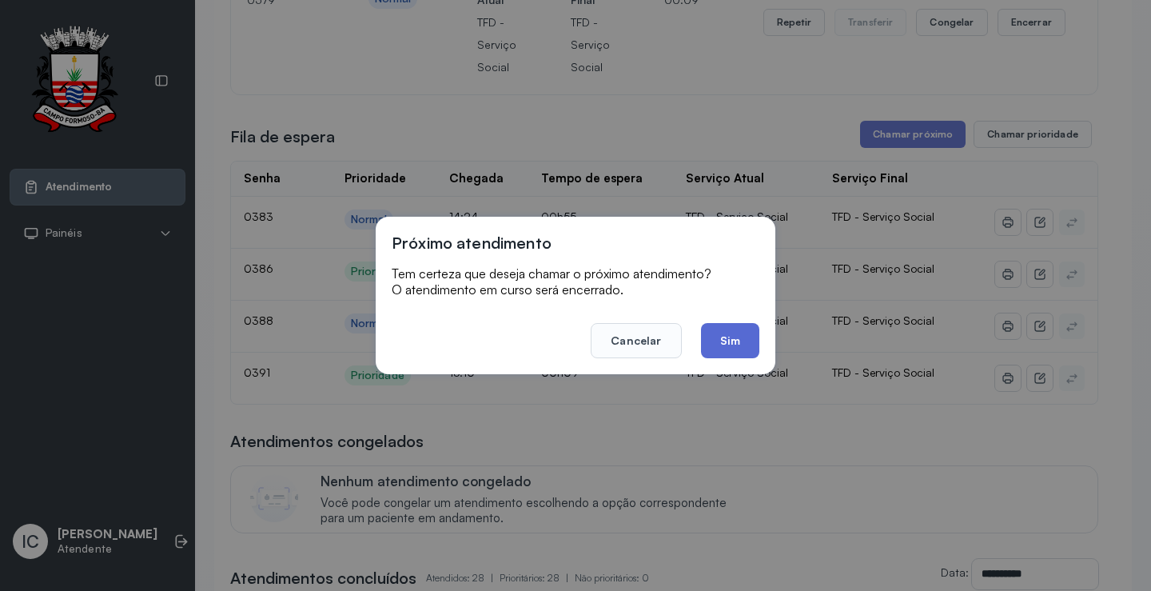
click at [750, 344] on button "Sim" at bounding box center [730, 340] width 58 height 35
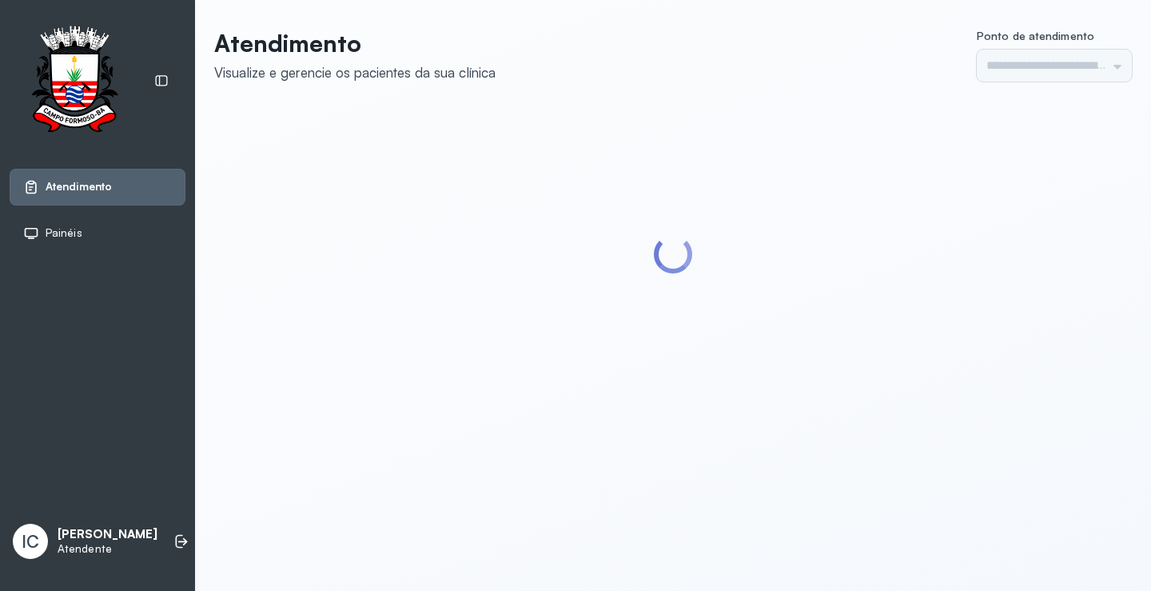
type input "*********"
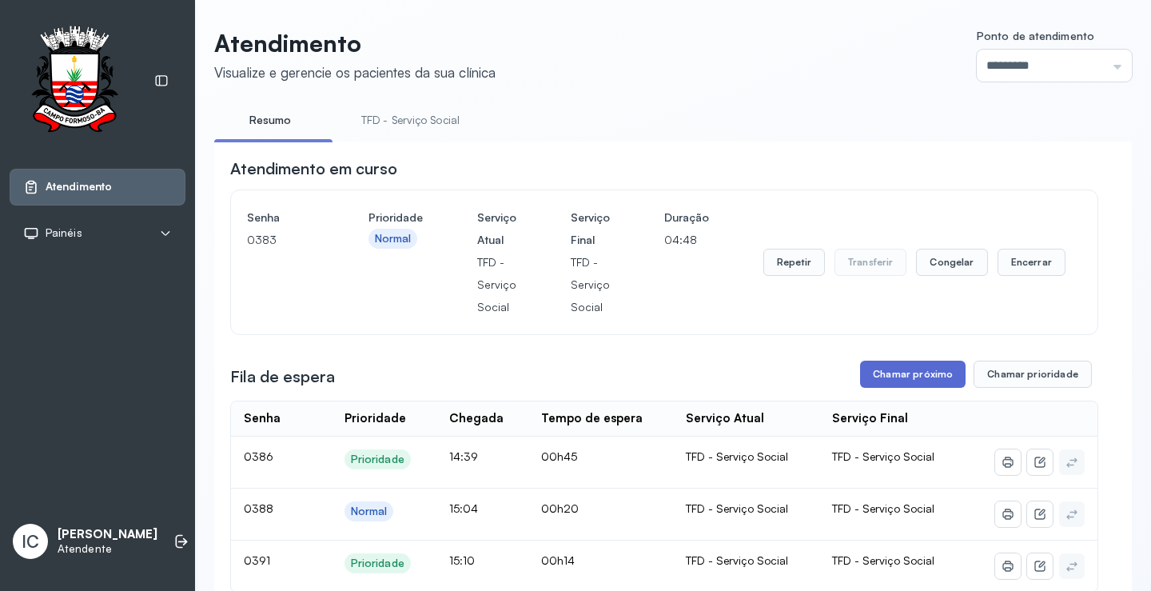
click at [916, 370] on button "Chamar próximo" at bounding box center [912, 373] width 105 height 27
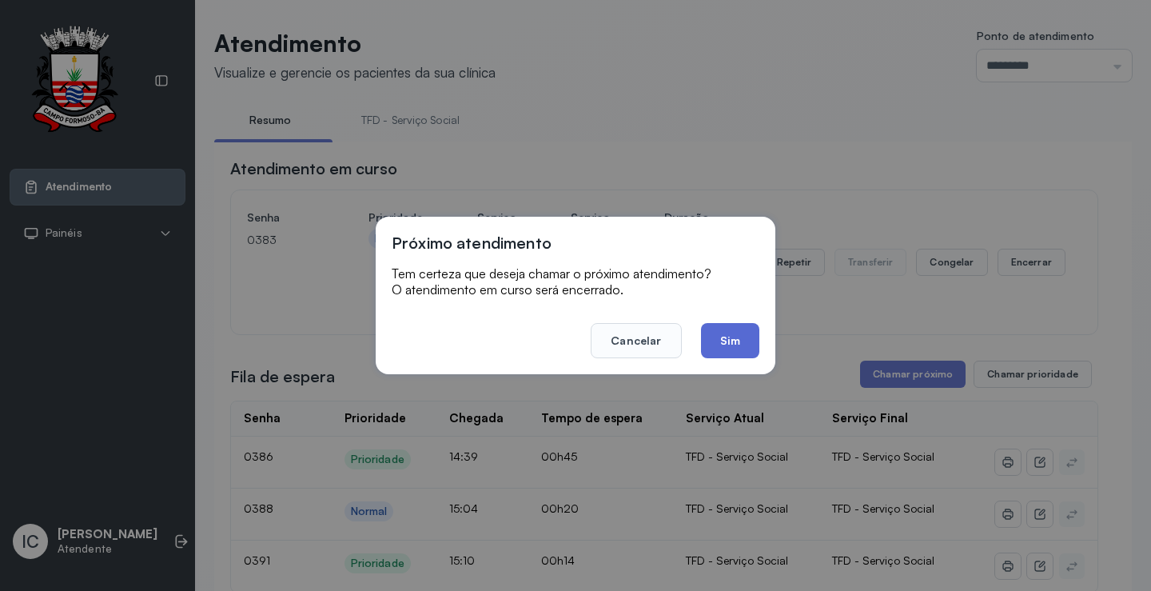
click at [710, 340] on button "Sim" at bounding box center [730, 340] width 58 height 35
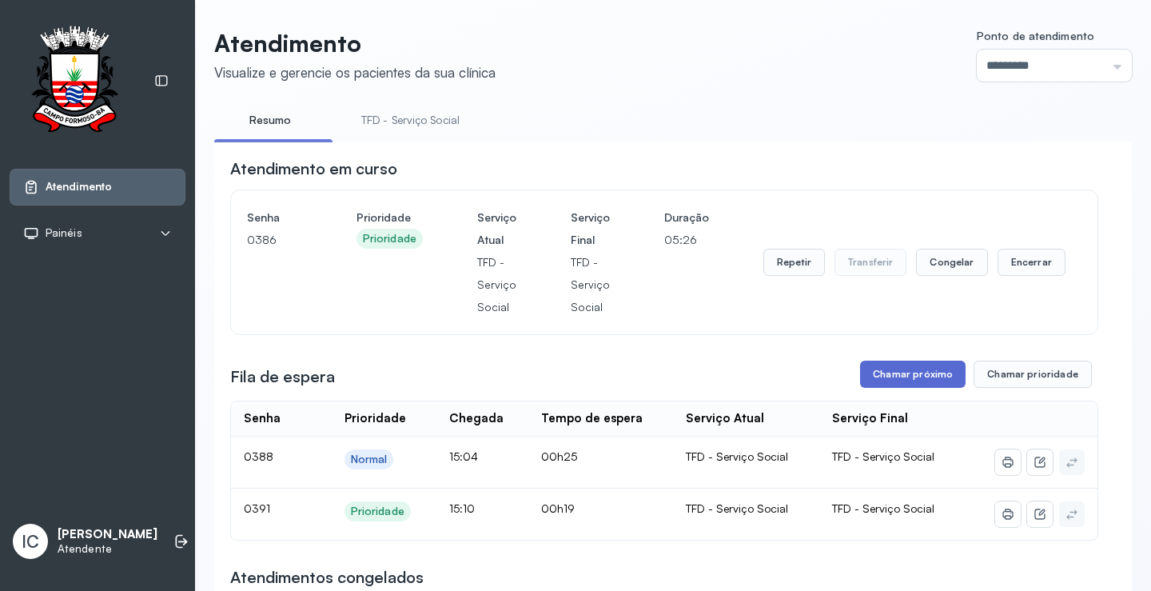
click at [881, 375] on button "Chamar próximo" at bounding box center [912, 373] width 105 height 27
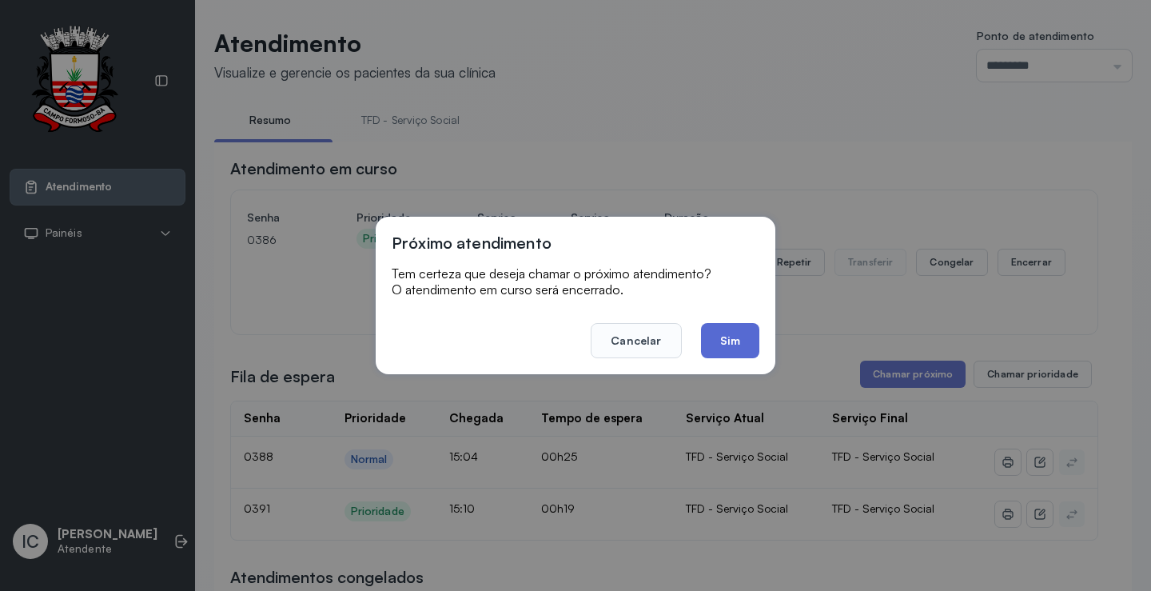
click at [709, 341] on button "Sim" at bounding box center [730, 340] width 58 height 35
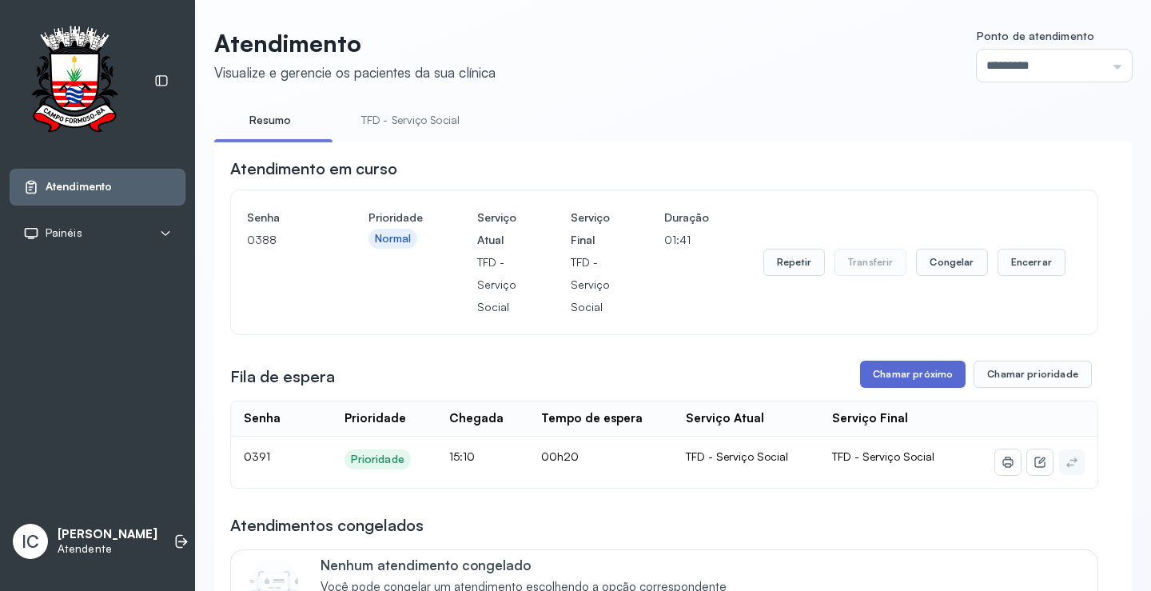
click at [908, 377] on button "Chamar próximo" at bounding box center [912, 373] width 105 height 27
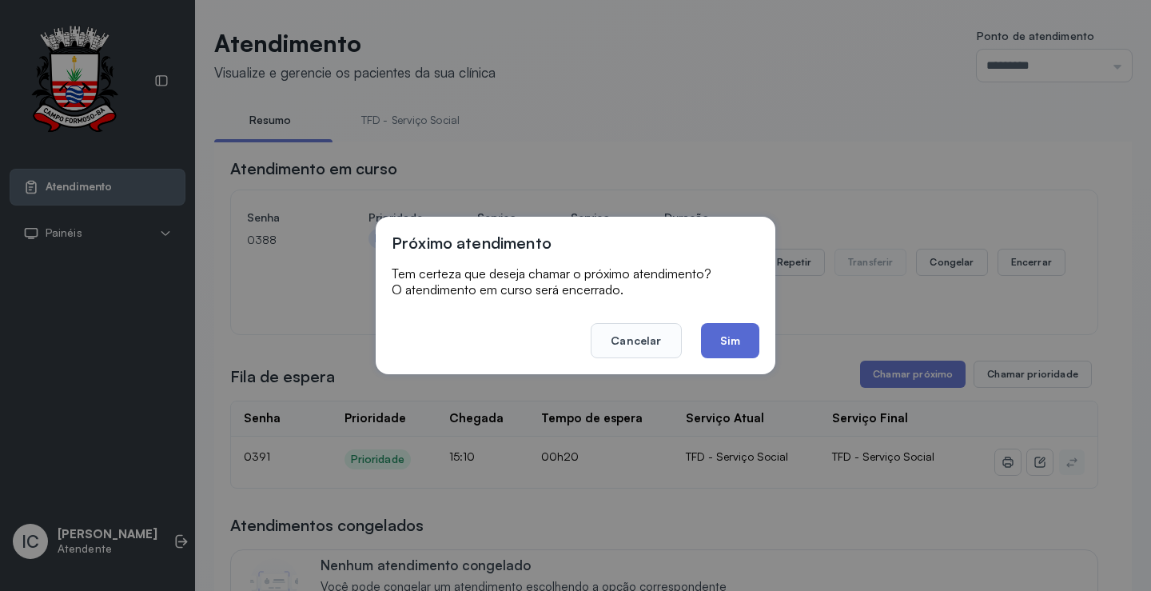
click at [728, 342] on button "Sim" at bounding box center [730, 340] width 58 height 35
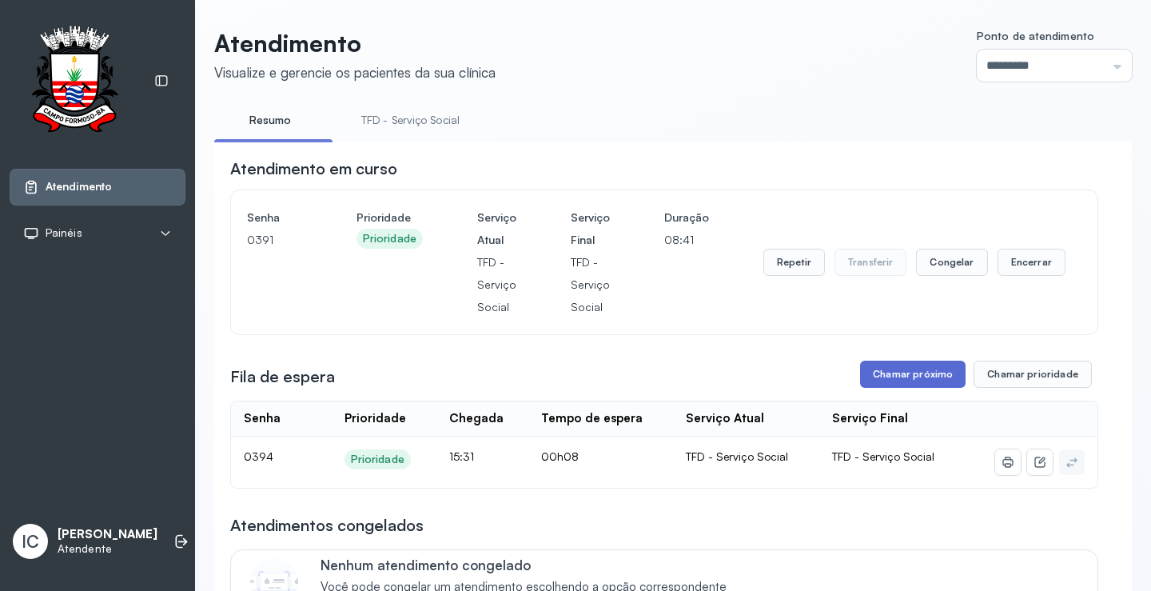
click at [921, 381] on button "Chamar próximo" at bounding box center [912, 373] width 105 height 27
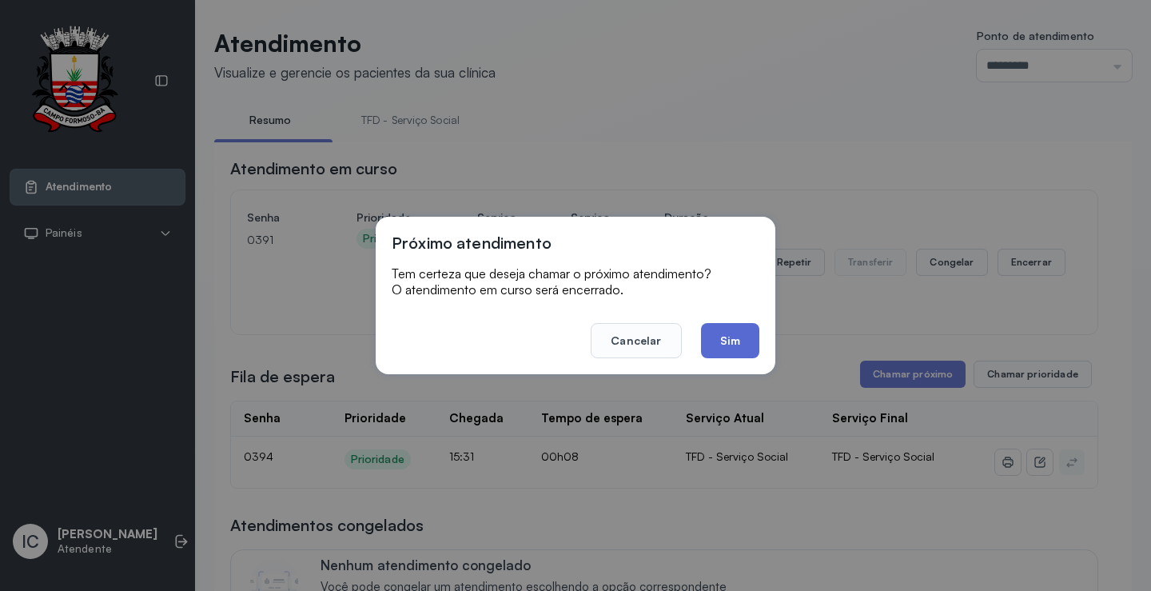
click at [714, 347] on button "Sim" at bounding box center [730, 340] width 58 height 35
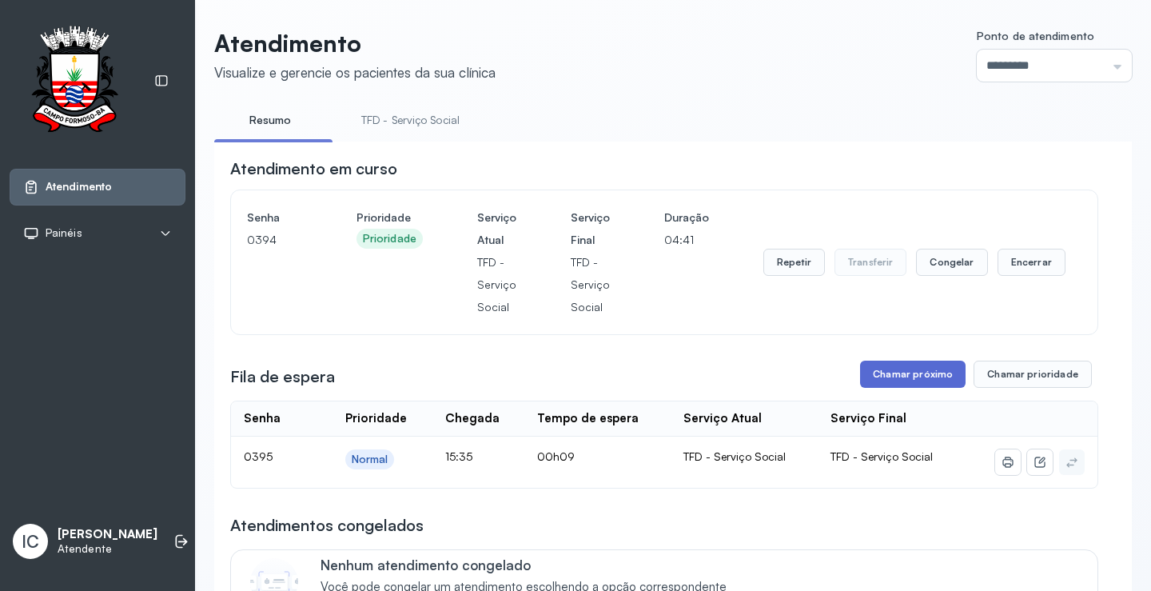
click at [867, 375] on button "Chamar próximo" at bounding box center [912, 373] width 105 height 27
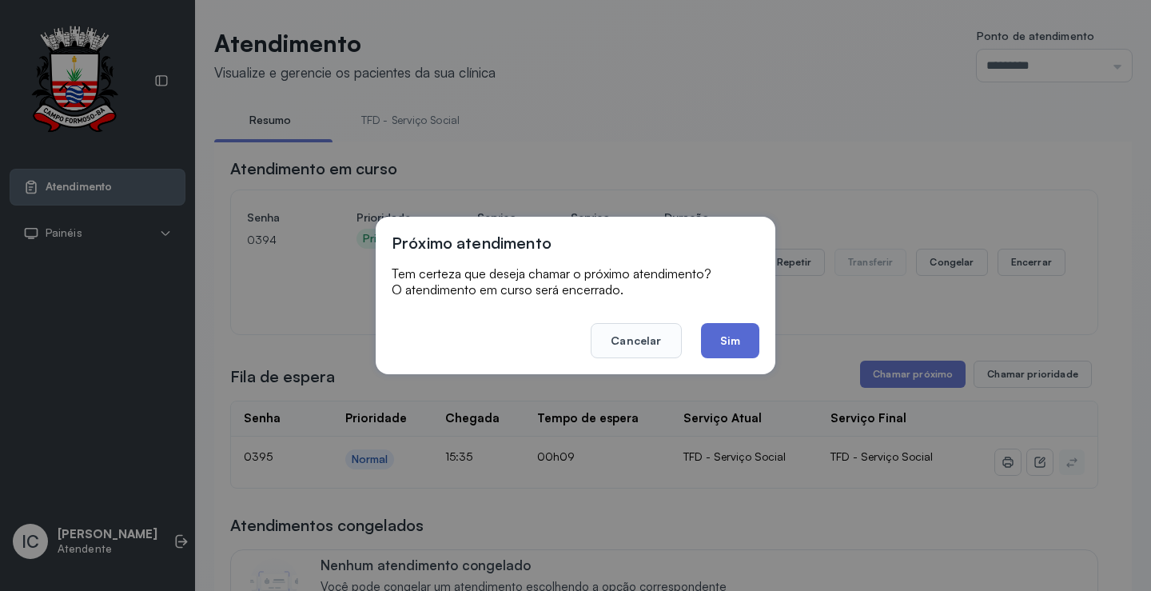
click at [722, 344] on button "Sim" at bounding box center [730, 340] width 58 height 35
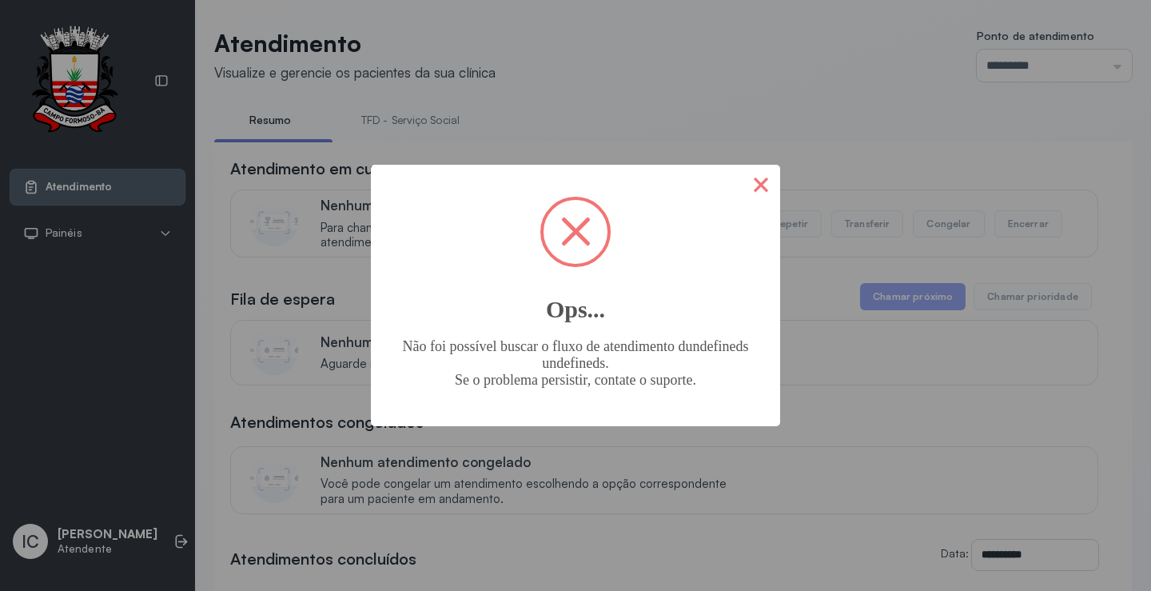
click at [758, 197] on button "×" at bounding box center [761, 184] width 38 height 38
